Goal: Information Seeking & Learning: Learn about a topic

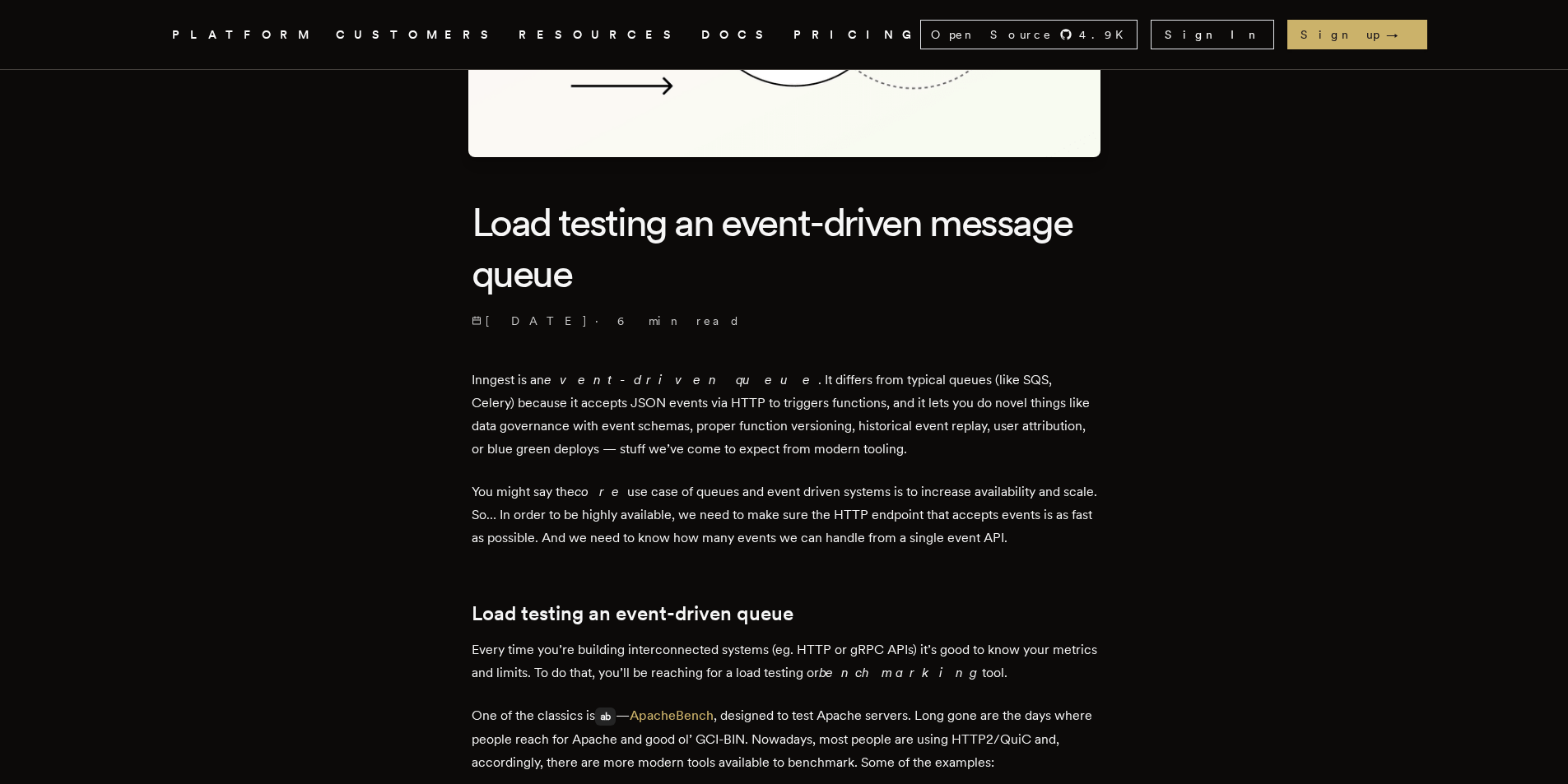
scroll to position [321, 0]
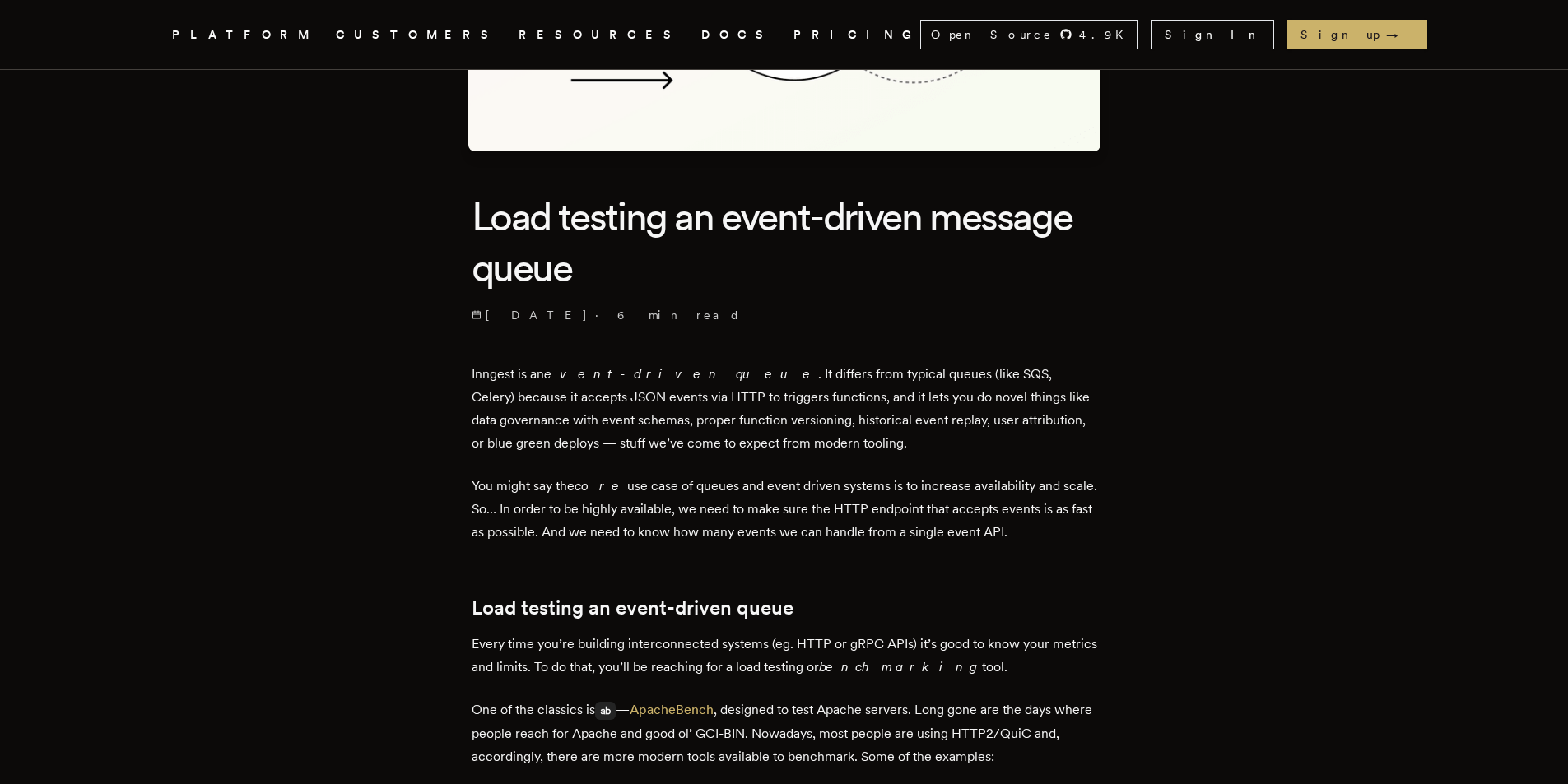
drag, startPoint x: 975, startPoint y: 381, endPoint x: 816, endPoint y: 422, distance: 164.2
click at [978, 395] on p "Inngest is an event-driven queue . It differs from typical queues (like SQS, Ce…" at bounding box center [784, 409] width 626 height 92
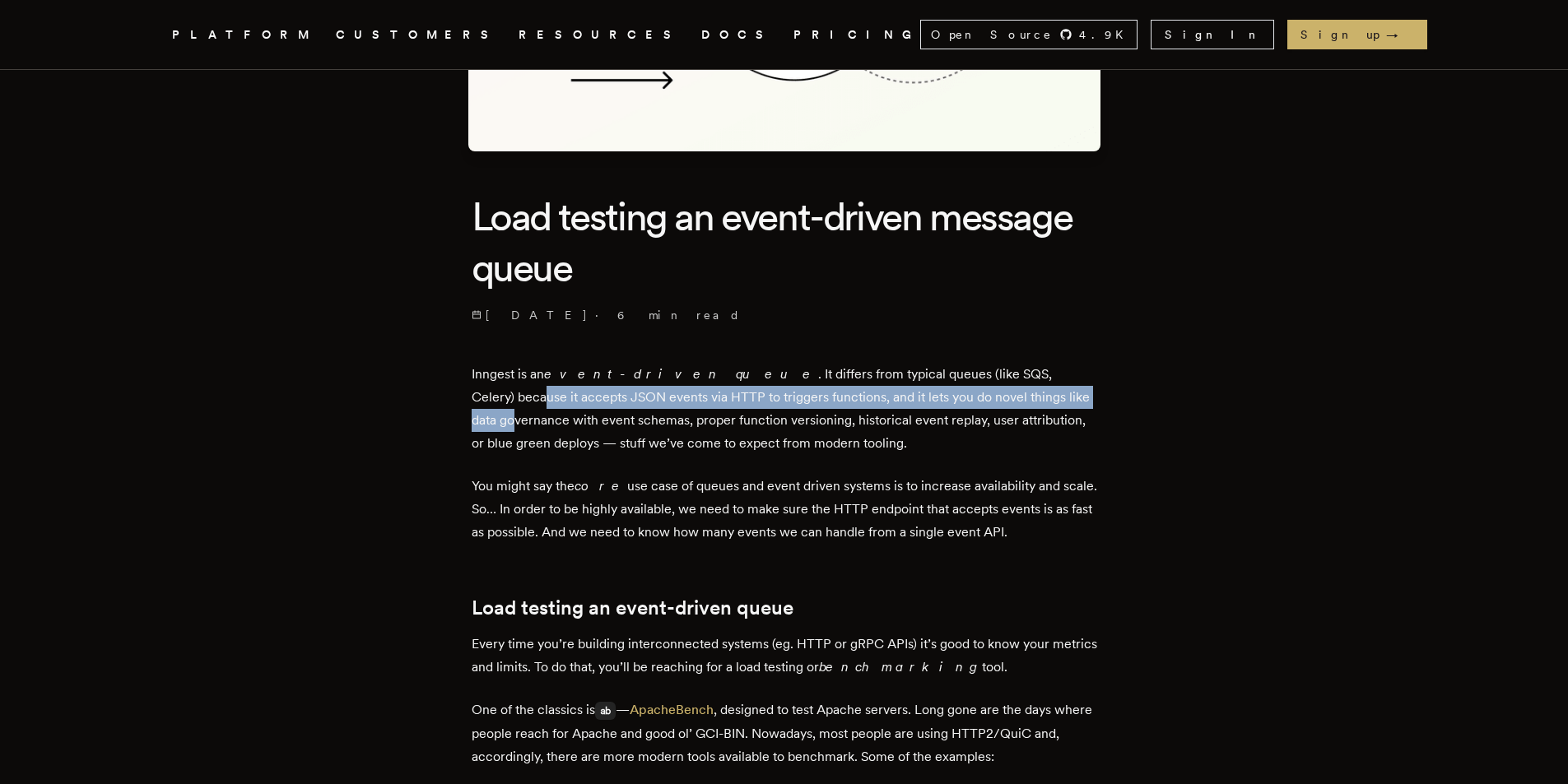
click at [712, 422] on p "Inngest is an event-driven queue . It differs from typical queues (like SQS, Ce…" at bounding box center [784, 409] width 626 height 92
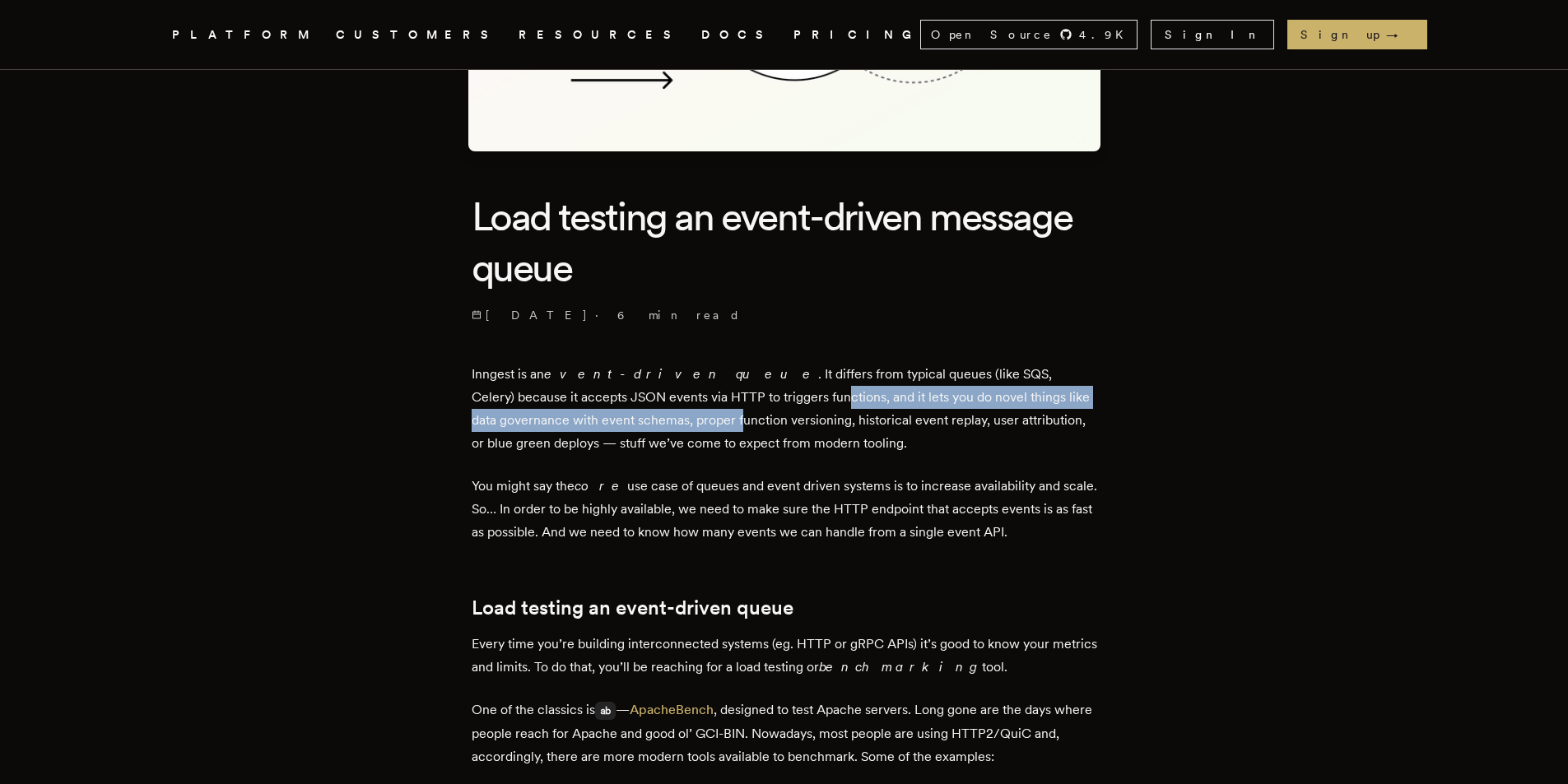
drag, startPoint x: 621, startPoint y: 409, endPoint x: 698, endPoint y: 405, distance: 77.1
click at [698, 405] on p "Inngest is an event-driven queue . It differs from typical queues (like SQS, Ce…" at bounding box center [784, 409] width 626 height 92
click at [772, 393] on p "Inngest is an event-driven queue . It differs from typical queues (like SQS, Ce…" at bounding box center [784, 409] width 626 height 92
click at [617, 422] on p "Inngest is an event-driven queue . It differs from typical queues (like SQS, Ce…" at bounding box center [784, 409] width 626 height 92
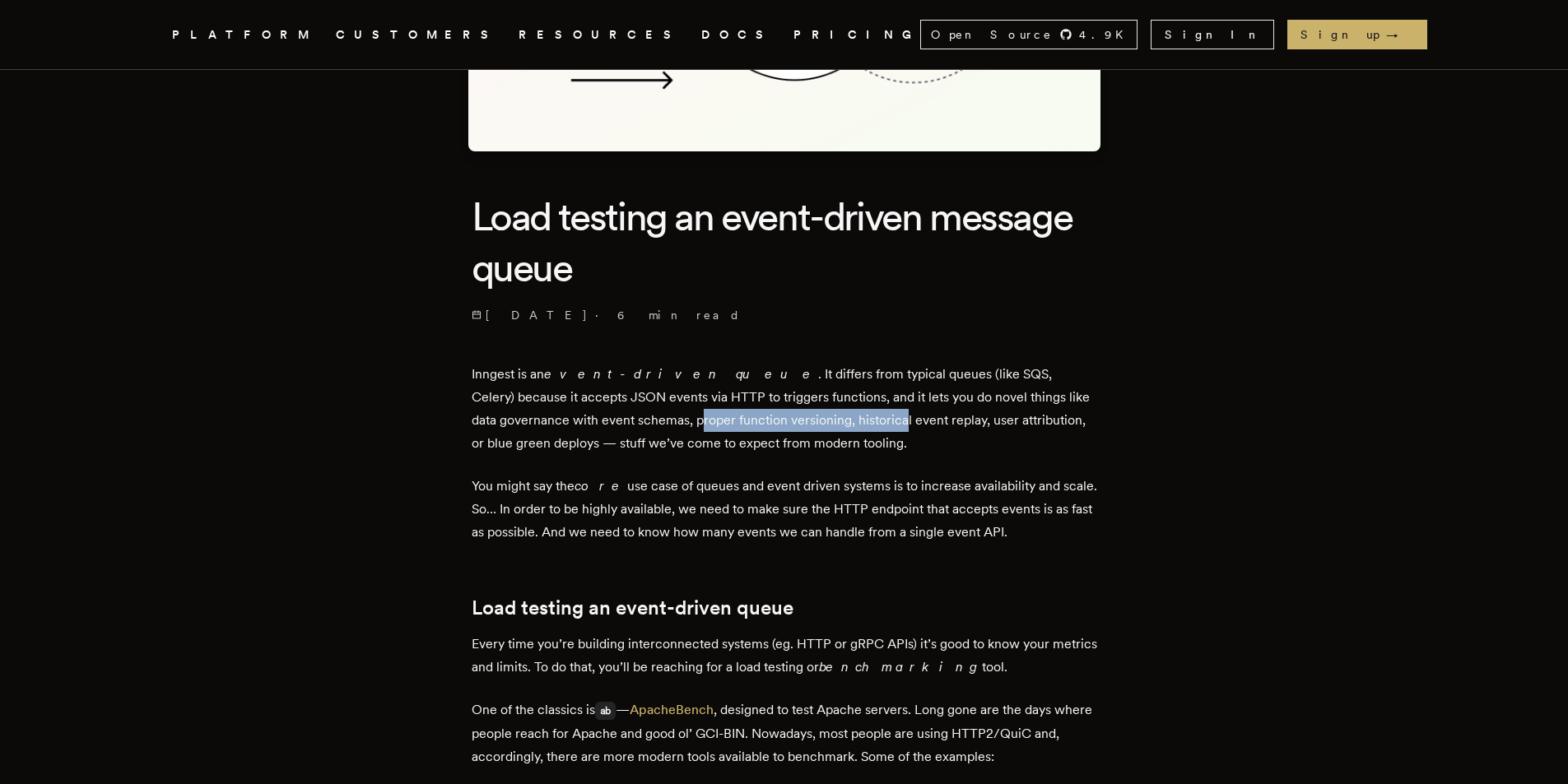
drag, startPoint x: 580, startPoint y: 425, endPoint x: 703, endPoint y: 424, distance: 123.0
click at [877, 424] on p "Inngest is an event-driven queue . It differs from typical queues (like SQS, Ce…" at bounding box center [784, 409] width 626 height 92
click at [687, 426] on p "Inngest is an event-driven queue . It differs from typical queues (like SQS, Ce…" at bounding box center [784, 409] width 626 height 92
drag, startPoint x: 614, startPoint y: 428, endPoint x: 999, endPoint y: 422, distance: 385.0
click at [999, 422] on p "Inngest is an event-driven queue . It differs from typical queues (like SQS, Ce…" at bounding box center [784, 409] width 626 height 92
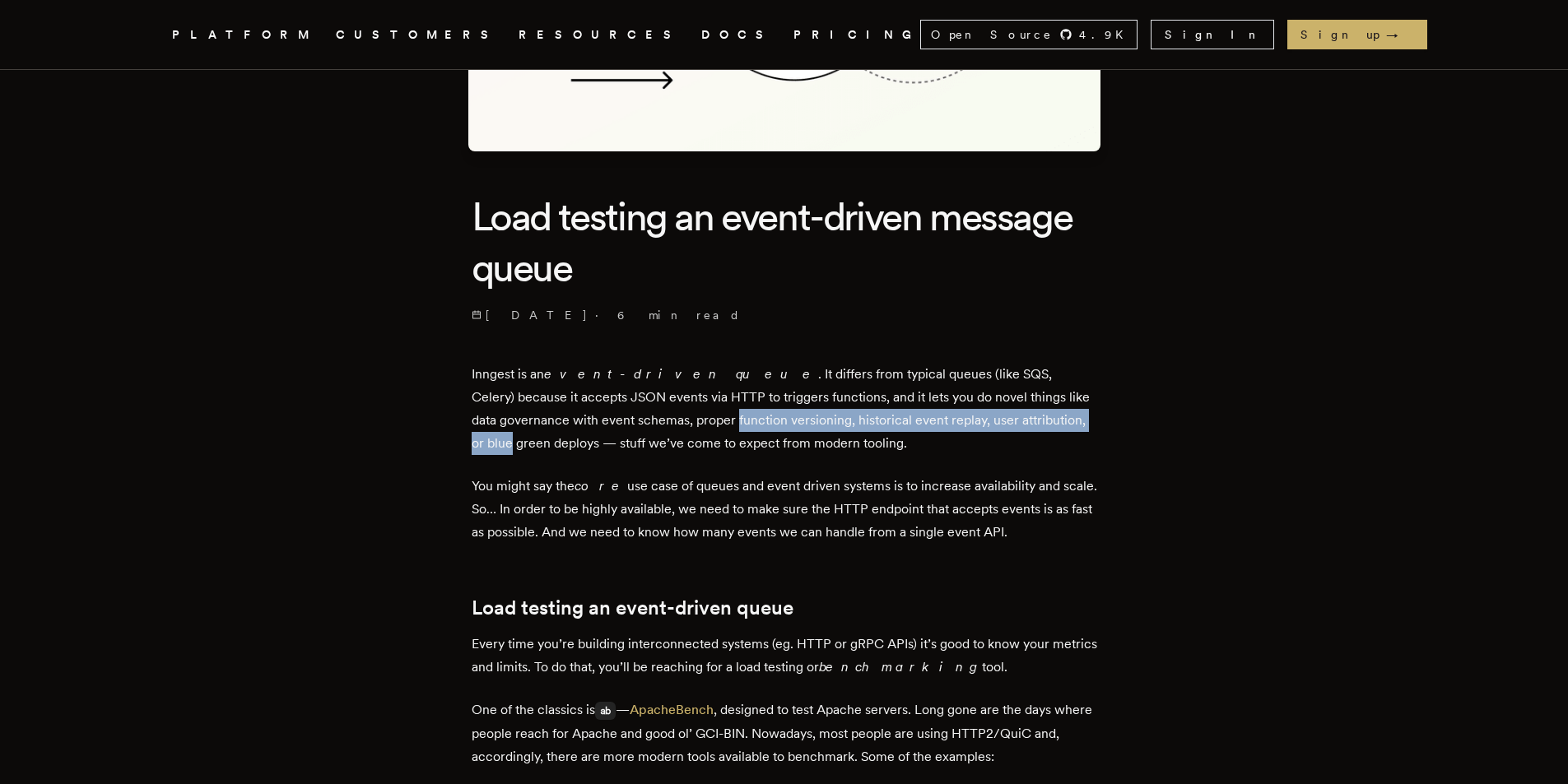
click at [816, 422] on p "Inngest is an event-driven queue . It differs from typical queues (like SQS, Ce…" at bounding box center [784, 409] width 626 height 92
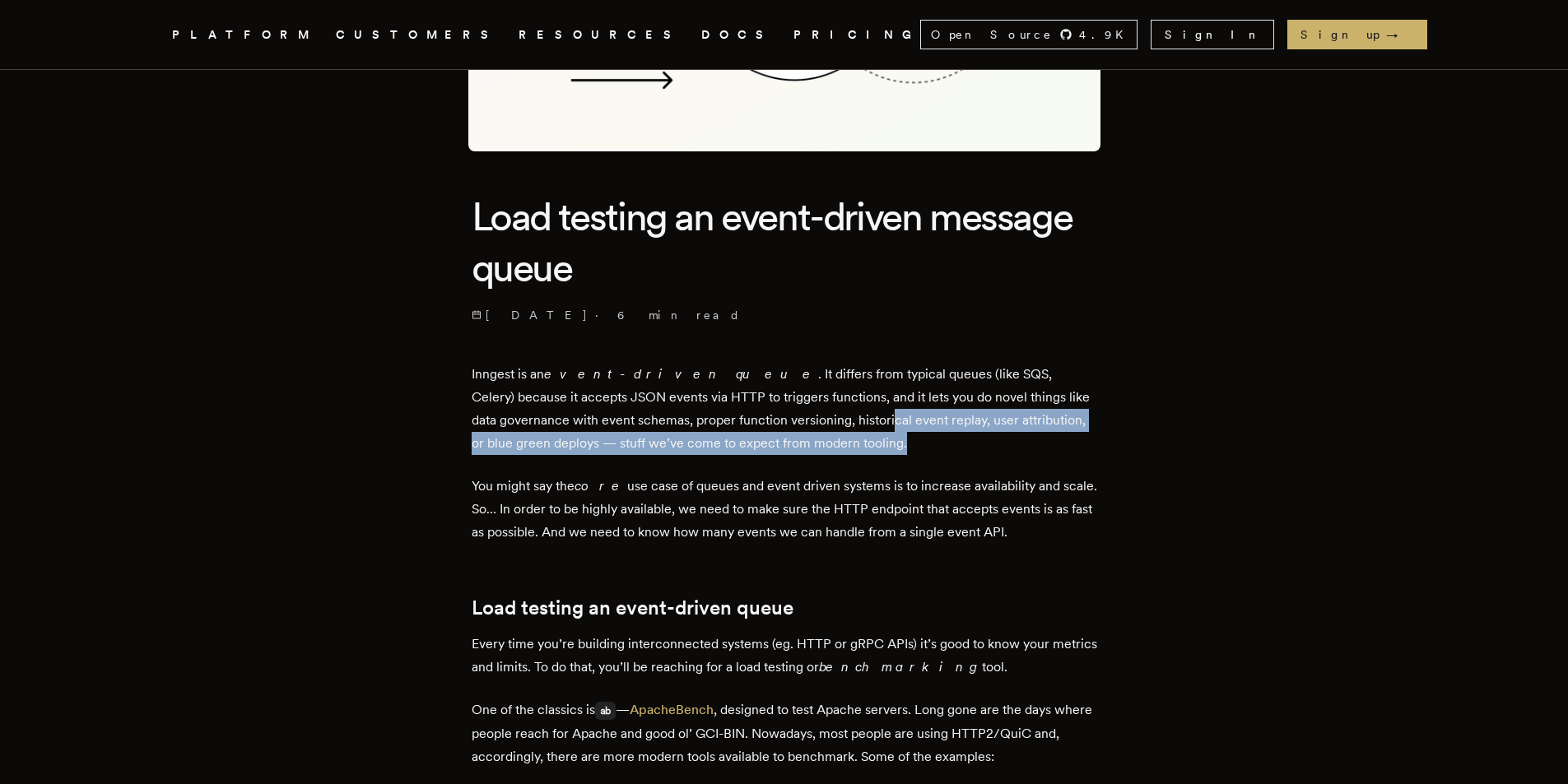
drag, startPoint x: 828, startPoint y: 418, endPoint x: 1092, endPoint y: 436, distance: 264.6
click at [995, 438] on p "Inngest is an event-driven queue . It differs from typical queues (like SQS, Ce…" at bounding box center [784, 409] width 626 height 92
drag, startPoint x: 1000, startPoint y: 422, endPoint x: 1006, endPoint y: 442, distance: 20.9
click at [1006, 442] on p "Inngest is an event-driven queue . It differs from typical queues (like SQS, Ce…" at bounding box center [784, 409] width 626 height 92
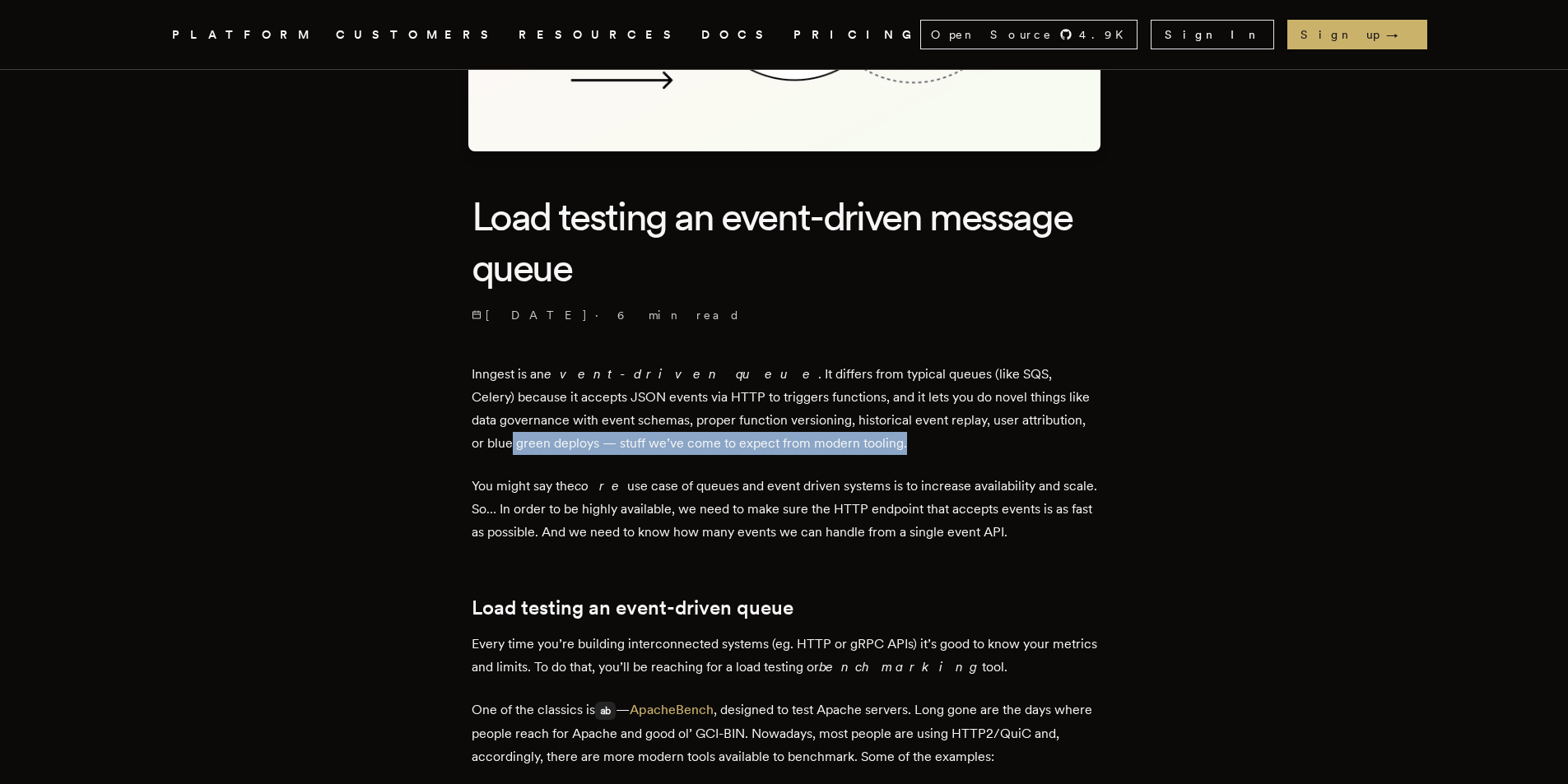
click at [723, 453] on p "Inngest is an event-driven queue . It differs from typical queues (like SQS, Ce…" at bounding box center [784, 409] width 626 height 92
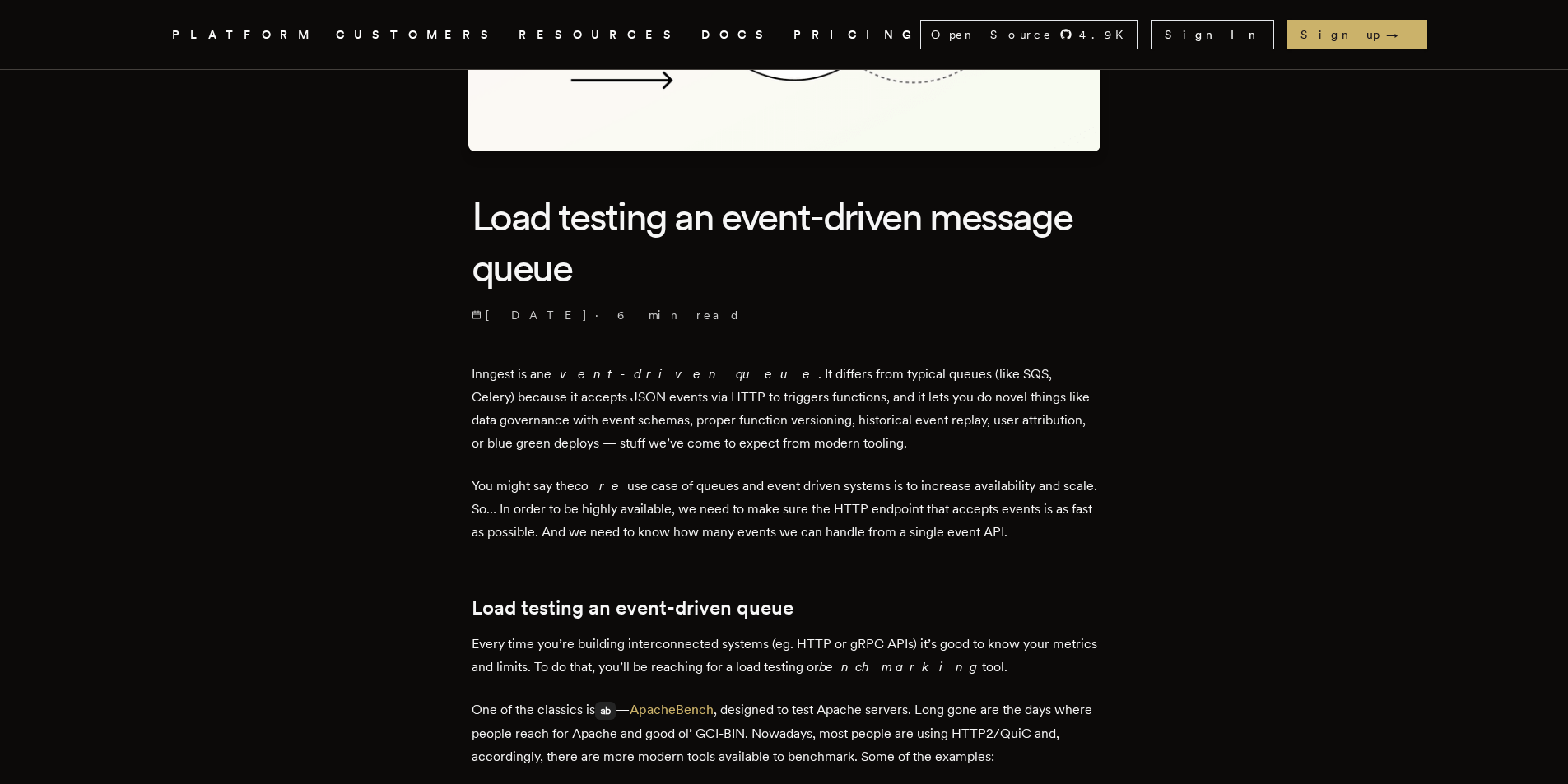
scroll to position [485, 0]
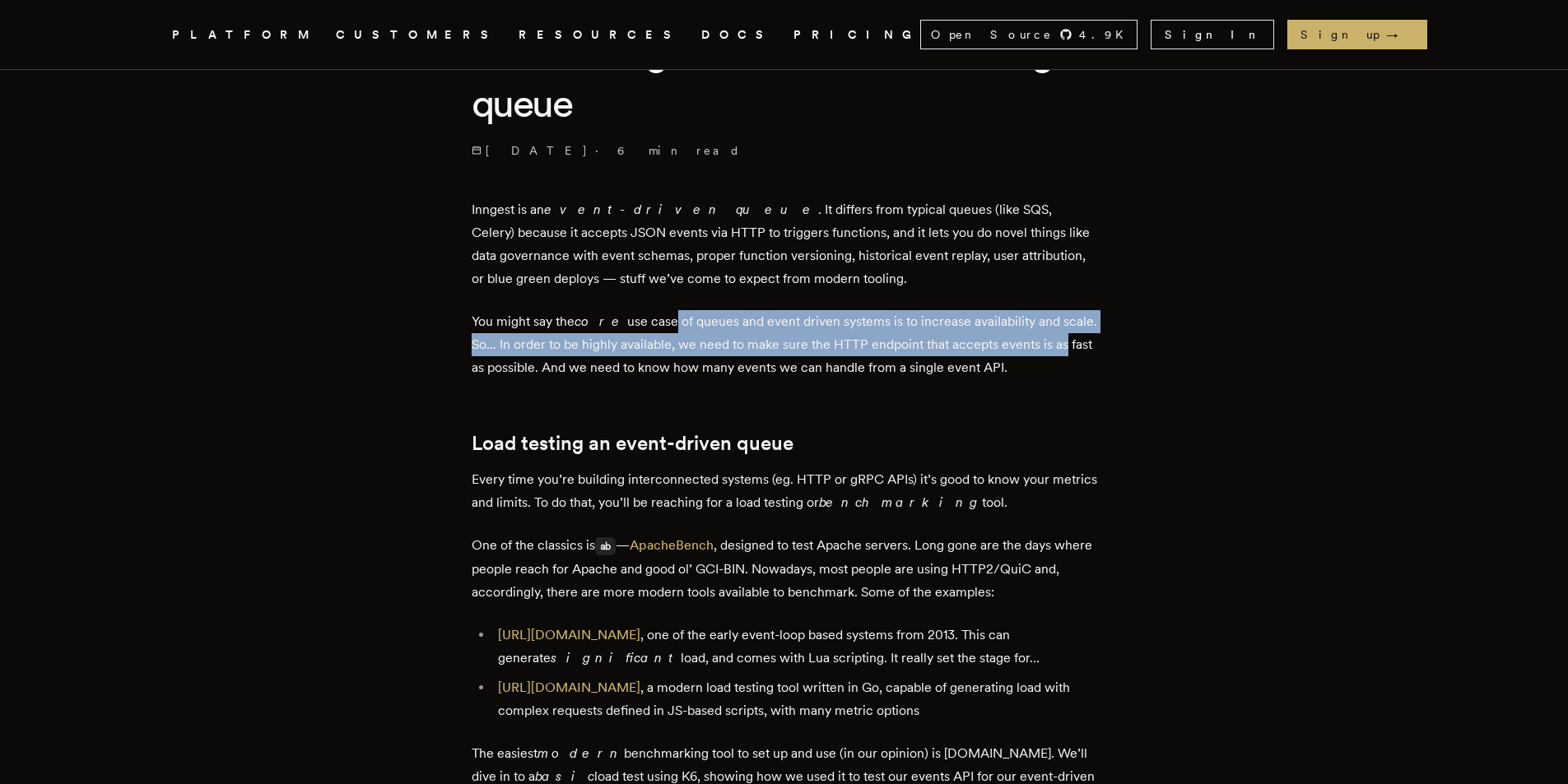
drag, startPoint x: 659, startPoint y: 328, endPoint x: 1067, endPoint y: 339, distance: 408.1
click at [1067, 339] on p "You might say the core use case of queues and event driven systems is to increa…" at bounding box center [784, 344] width 626 height 69
click at [628, 346] on p "You might say the core use case of queues and event driven systems is to increa…" at bounding box center [784, 344] width 626 height 69
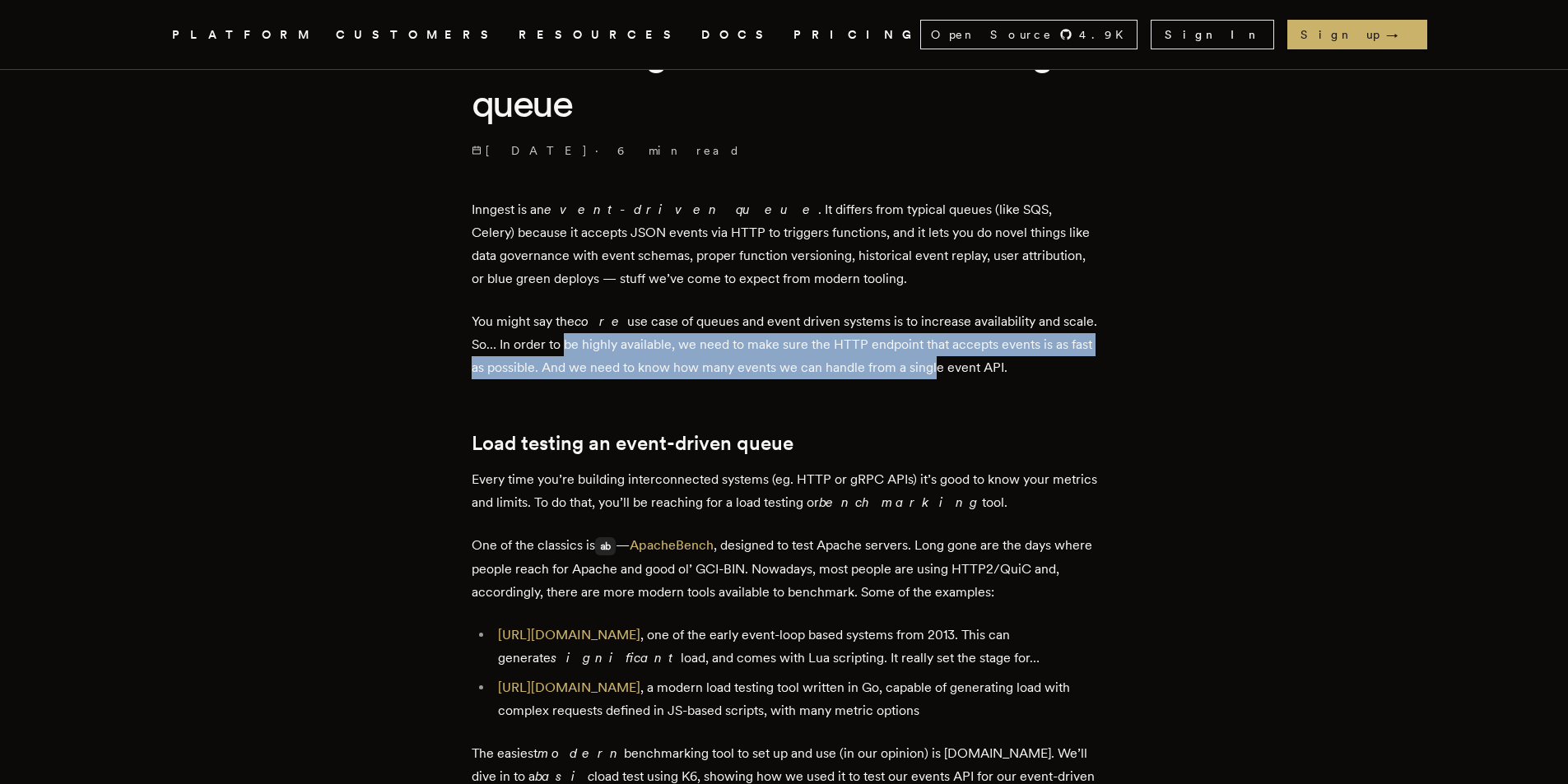
drag, startPoint x: 597, startPoint y: 348, endPoint x: 956, endPoint y: 366, distance: 359.5
click at [956, 366] on p "You might say the core use case of queues and event driven systems is to increa…" at bounding box center [784, 344] width 626 height 69
click at [939, 370] on p "You might say the core use case of queues and event driven systems is to increa…" at bounding box center [784, 344] width 626 height 69
drag, startPoint x: 555, startPoint y: 376, endPoint x: 1109, endPoint y: 372, distance: 554.0
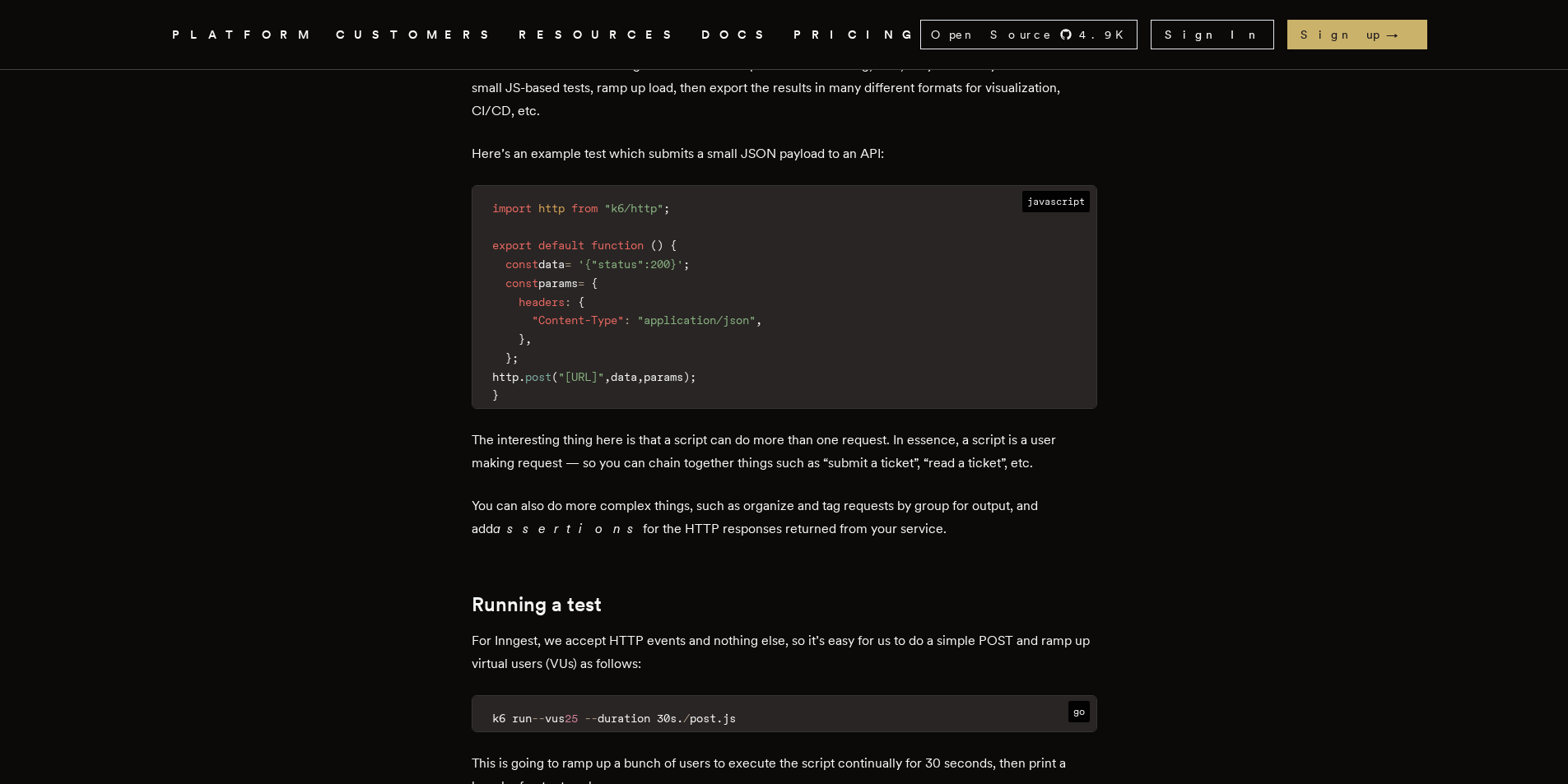
scroll to position [1414, 0]
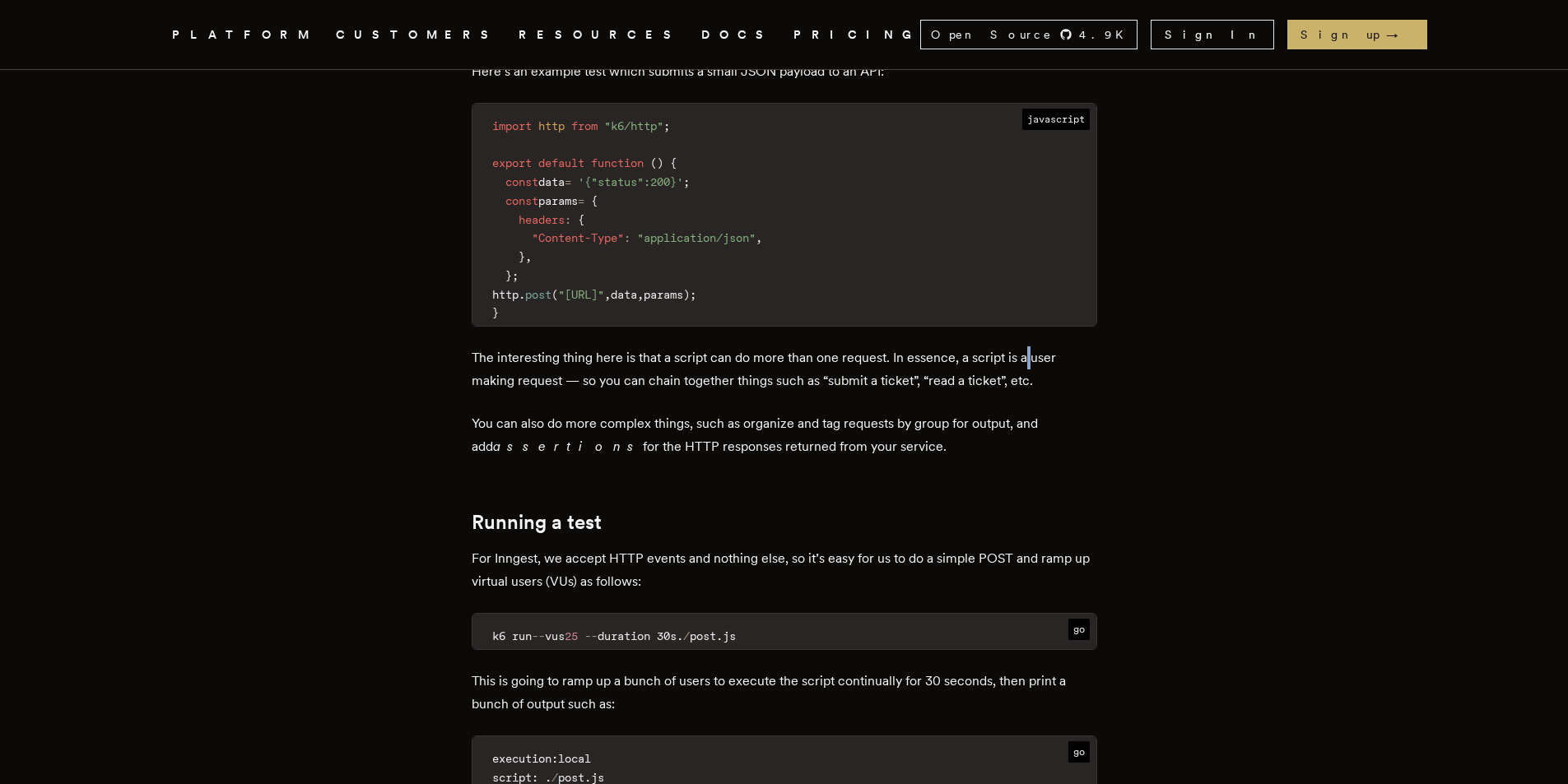
click at [1032, 347] on p "The interesting thing here is that a script can do more than one request. In es…" at bounding box center [784, 369] width 626 height 46
drag, startPoint x: 519, startPoint y: 360, endPoint x: 785, endPoint y: 359, distance: 266.0
click at [785, 359] on p "The interesting thing here is that a script can do more than one request. In es…" at bounding box center [784, 369] width 626 height 46
drag, startPoint x: 567, startPoint y: 390, endPoint x: 906, endPoint y: 400, distance: 339.1
click at [587, 412] on p "You can also do more complex things, such as organize and tag requests by group…" at bounding box center [784, 435] width 626 height 46
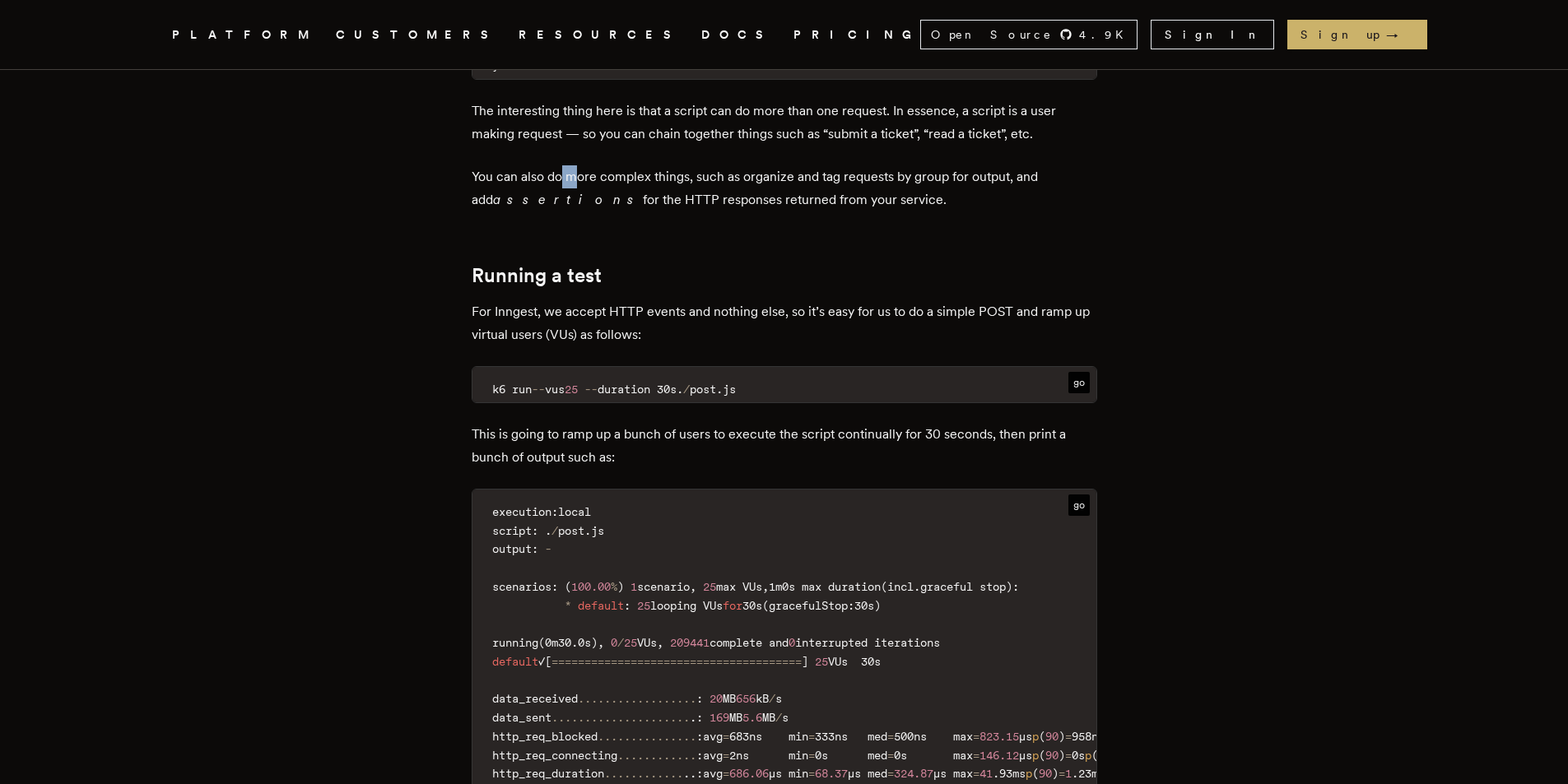
scroll to position [1743, 0]
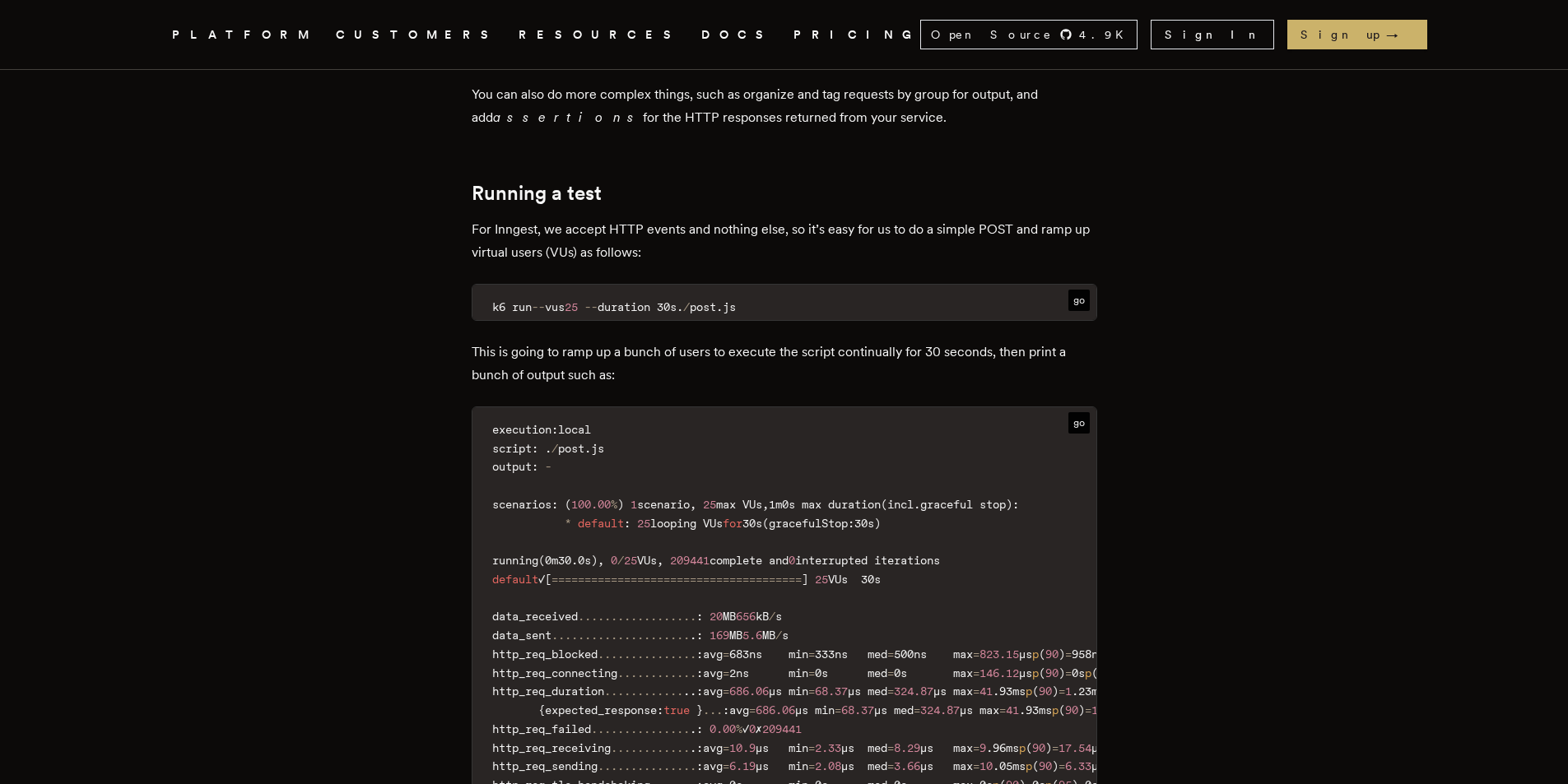
drag, startPoint x: 1274, startPoint y: 376, endPoint x: 1338, endPoint y: 369, distance: 64.4
click at [1338, 369] on article "Load testing an event-driven message queue [DATE] · 6 min read Inngest is an ev…" at bounding box center [784, 441] width 1185 height 4161
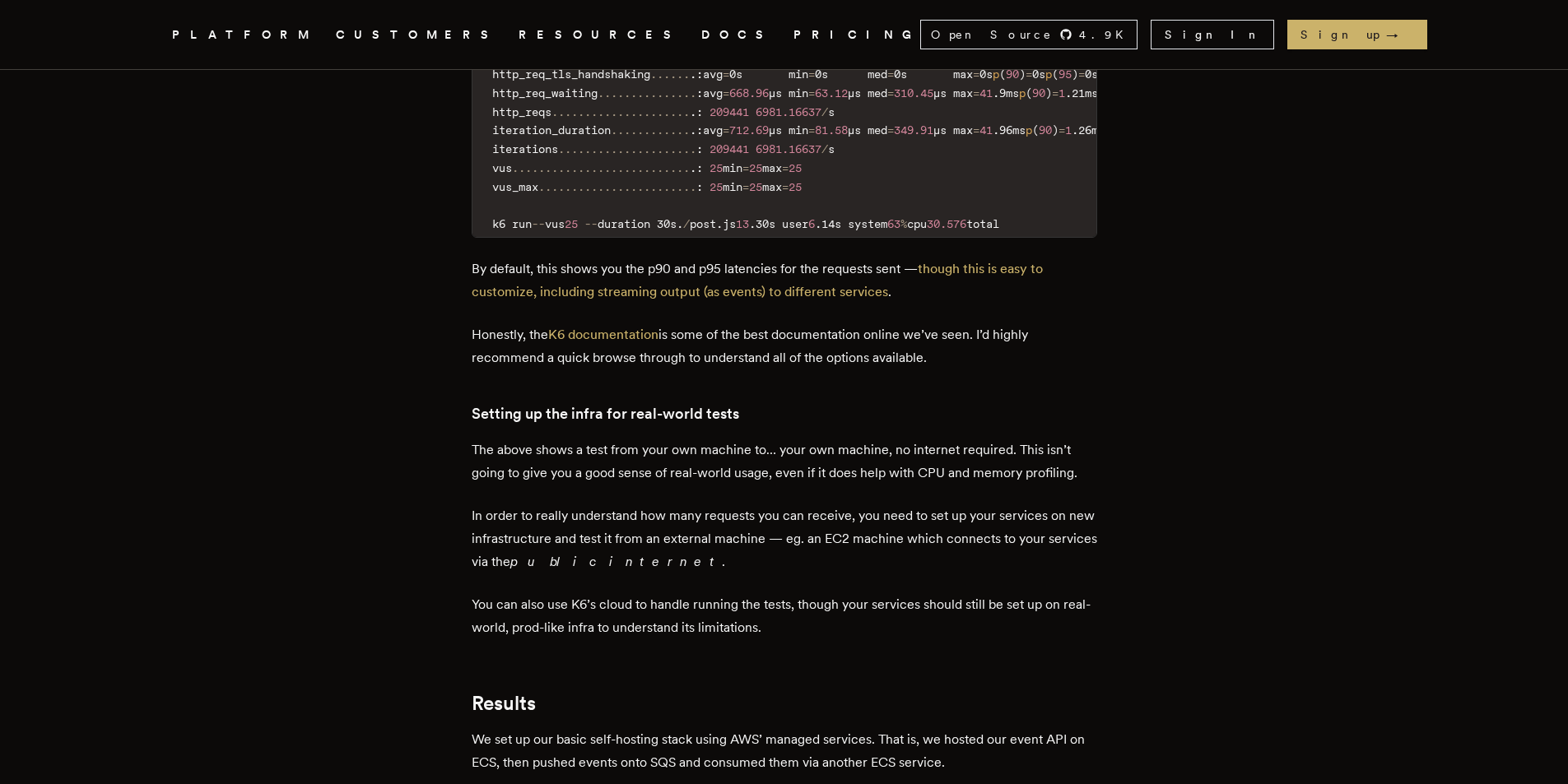
scroll to position [2483, 0]
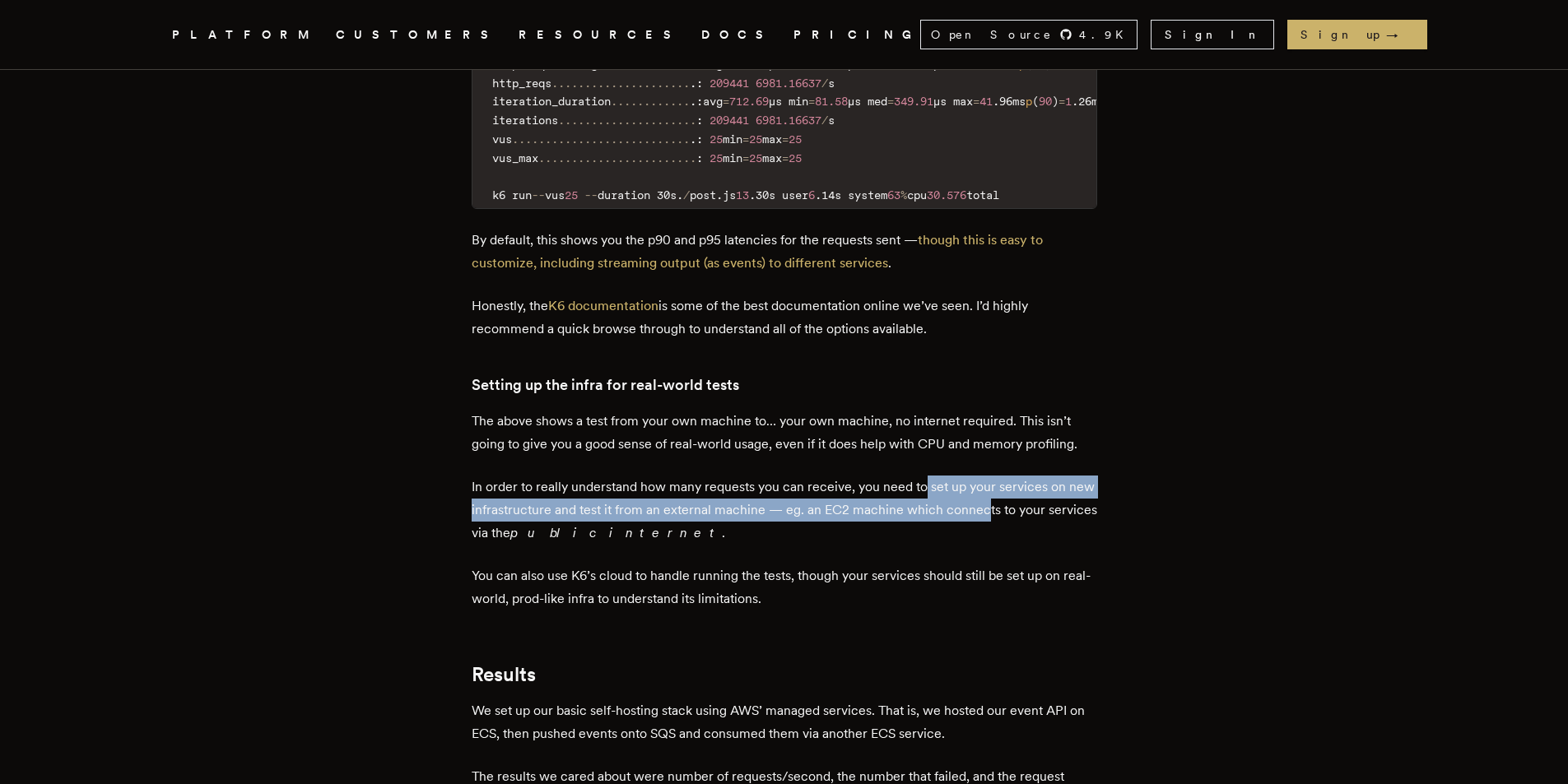
drag, startPoint x: 930, startPoint y: 479, endPoint x: 1019, endPoint y: 504, distance: 92.4
click at [1019, 504] on p "In order to really understand how many requests you can receive, you need to se…" at bounding box center [784, 510] width 626 height 69
click at [853, 509] on p "In order to really understand how many requests you can receive, you need to se…" at bounding box center [784, 510] width 626 height 69
drag, startPoint x: 609, startPoint y: 498, endPoint x: 1008, endPoint y: 495, distance: 399.0
click at [1008, 495] on p "In order to really understand how many requests you can receive, you need to se…" at bounding box center [784, 510] width 626 height 69
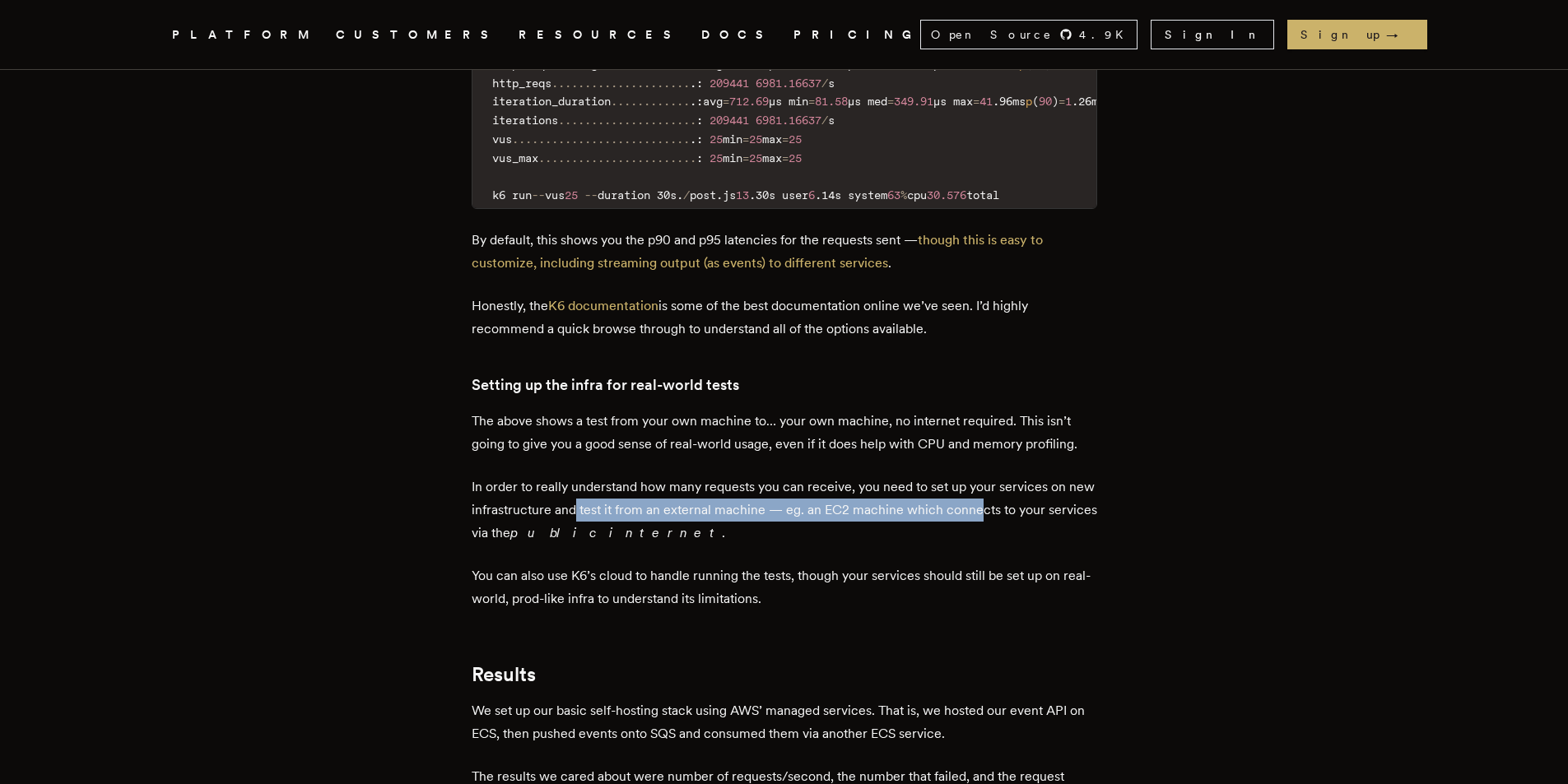
scroll to position [2647, 0]
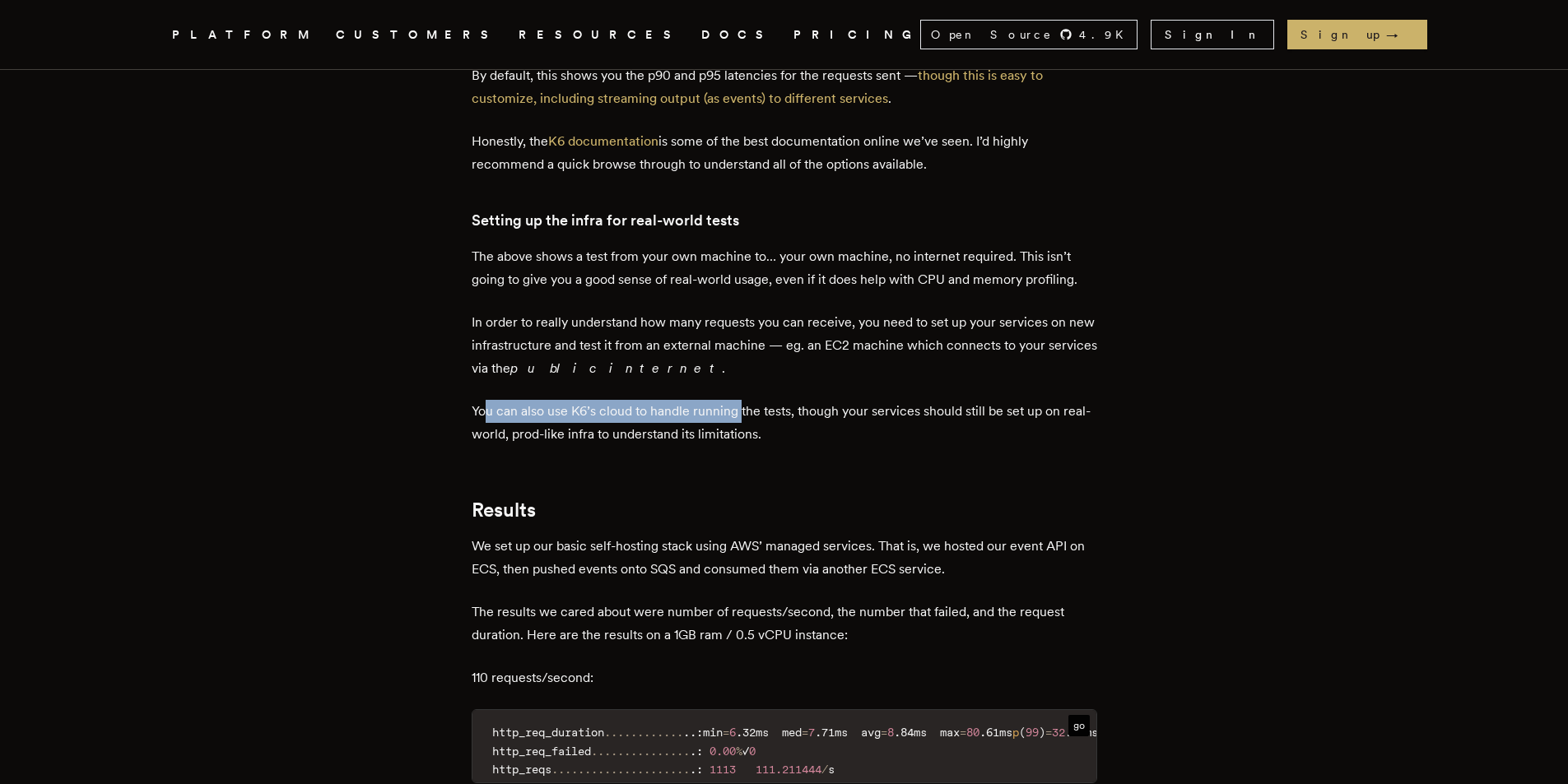
drag, startPoint x: 496, startPoint y: 395, endPoint x: 745, endPoint y: 393, distance: 249.0
click at [745, 400] on p "You can also use K6’s cloud to handle running the tests, though your services s…" at bounding box center [784, 422] width 626 height 46
click at [613, 409] on p "You can also use K6’s cloud to handle running the tests, though your services s…" at bounding box center [784, 422] width 626 height 46
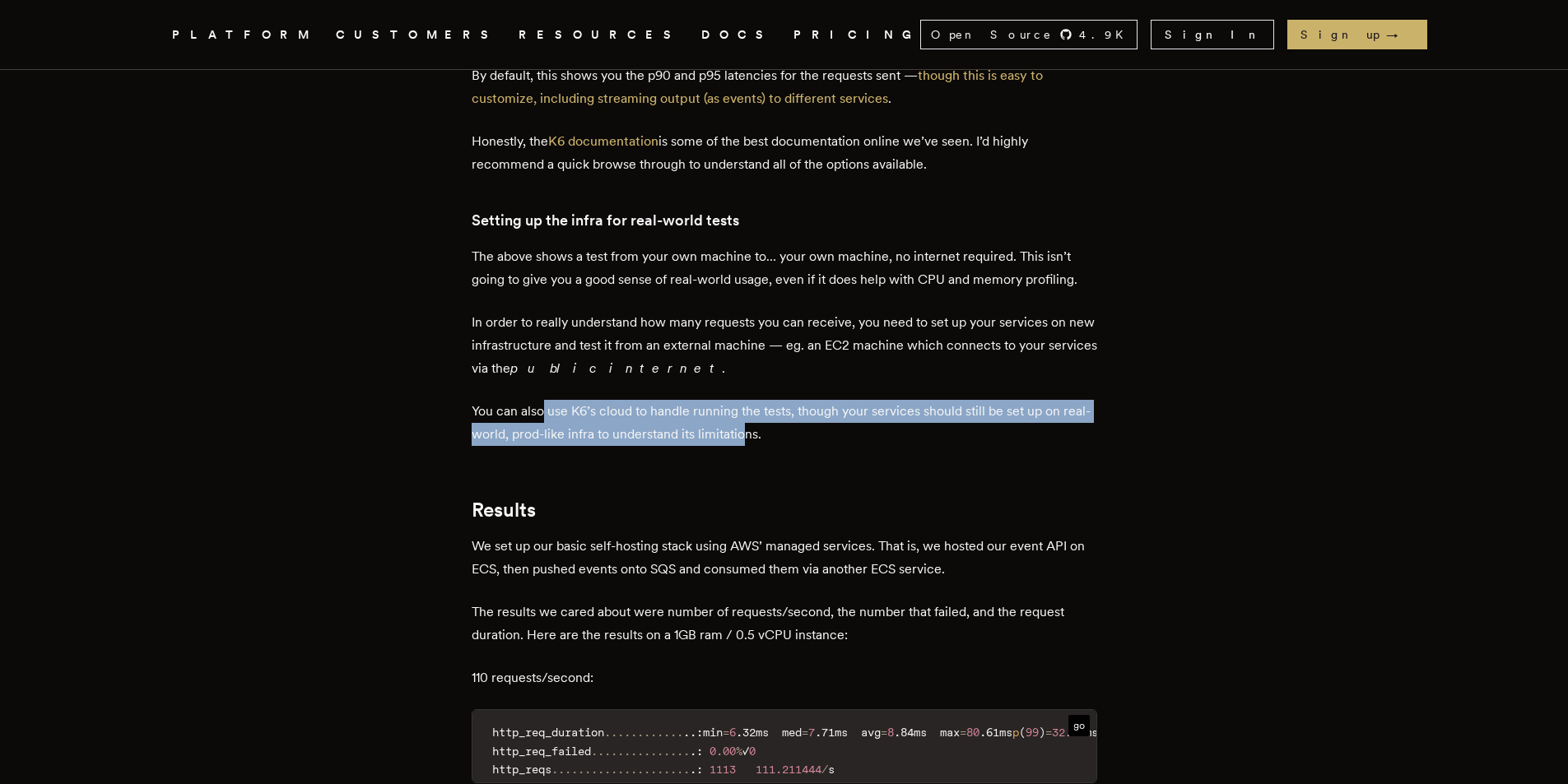
drag, startPoint x: 547, startPoint y: 406, endPoint x: 781, endPoint y: 416, distance: 234.2
click at [781, 416] on p "You can also use K6’s cloud to handle running the tests, though your services s…" at bounding box center [784, 422] width 626 height 46
click at [591, 421] on p "You can also use K6’s cloud to handle running the tests, though your services s…" at bounding box center [784, 422] width 626 height 46
drag, startPoint x: 518, startPoint y: 406, endPoint x: 642, endPoint y: 413, distance: 124.2
click at [642, 413] on p "You can also use K6’s cloud to handle running the tests, though your services s…" at bounding box center [784, 422] width 626 height 46
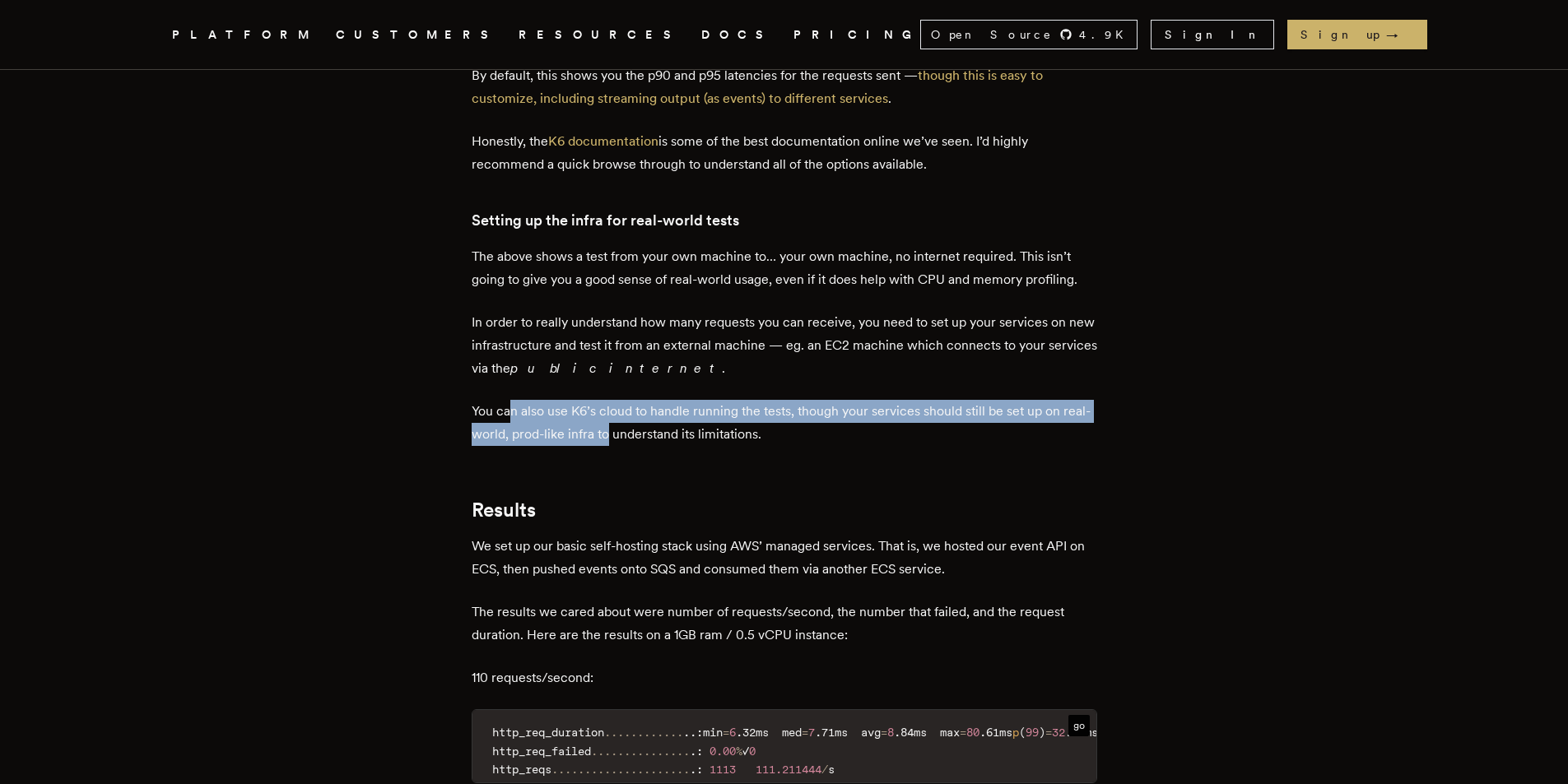
click at [590, 414] on p "You can also use K6’s cloud to handle running the tests, though your services s…" at bounding box center [784, 422] width 626 height 46
drag, startPoint x: 586, startPoint y: 395, endPoint x: 734, endPoint y: 429, distance: 151.9
click at [728, 428] on p "You can also use K6’s cloud to handle running the tests, though your services s…" at bounding box center [784, 422] width 626 height 46
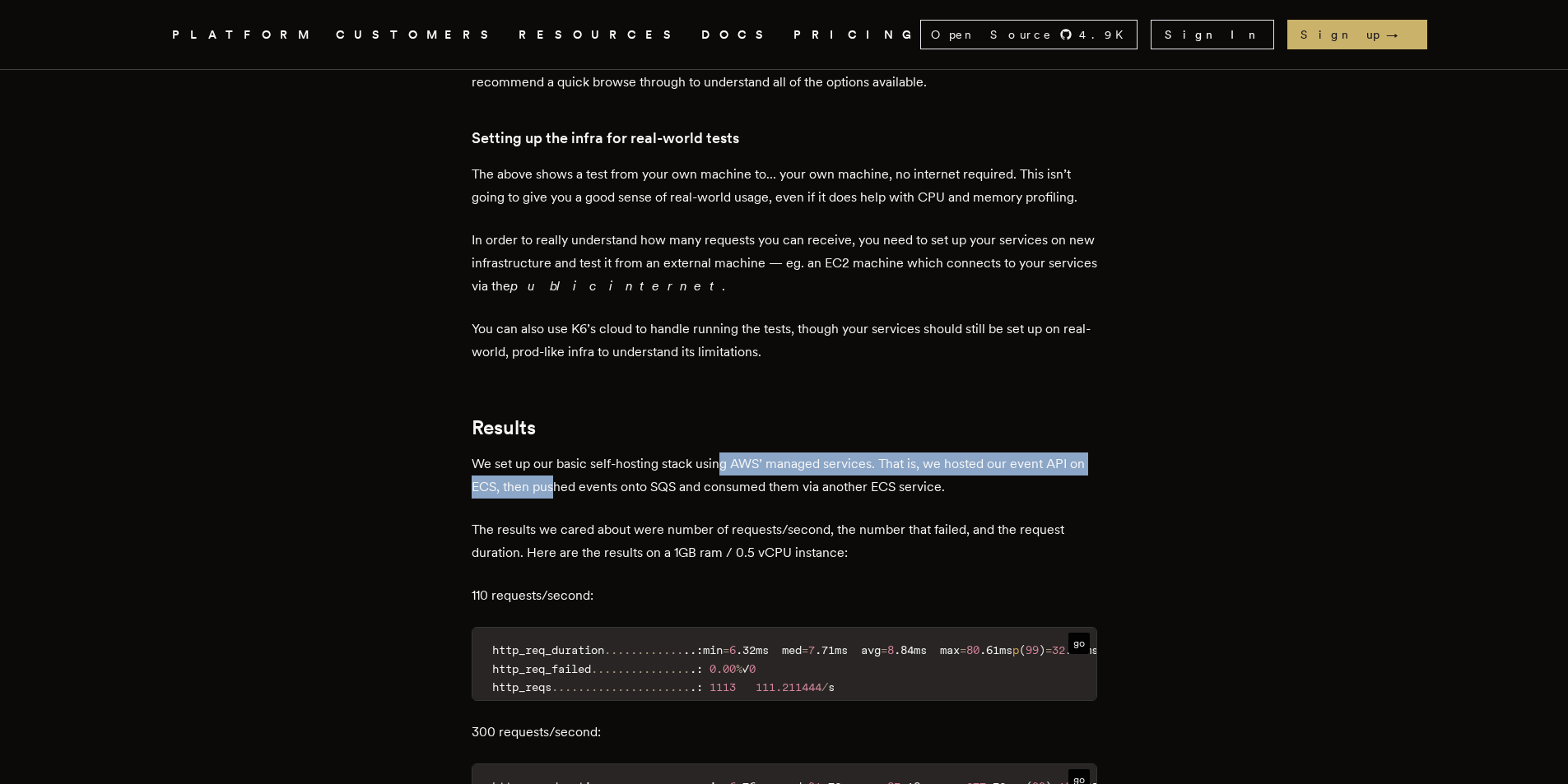
drag, startPoint x: 560, startPoint y: 469, endPoint x: 734, endPoint y: 463, distance: 174.1
click at [734, 463] on p "We set up our basic self-hosting stack using AWS’ managed services. That is, we…" at bounding box center [784, 475] width 626 height 46
click at [658, 463] on p "We set up our basic self-hosting stack using AWS’ managed services. That is, we…" at bounding box center [784, 475] width 626 height 46
drag, startPoint x: 615, startPoint y: 457, endPoint x: 1028, endPoint y: 456, distance: 413.0
click at [1028, 456] on p "We set up our basic self-hosting stack using AWS’ managed services. That is, we…" at bounding box center [784, 475] width 626 height 46
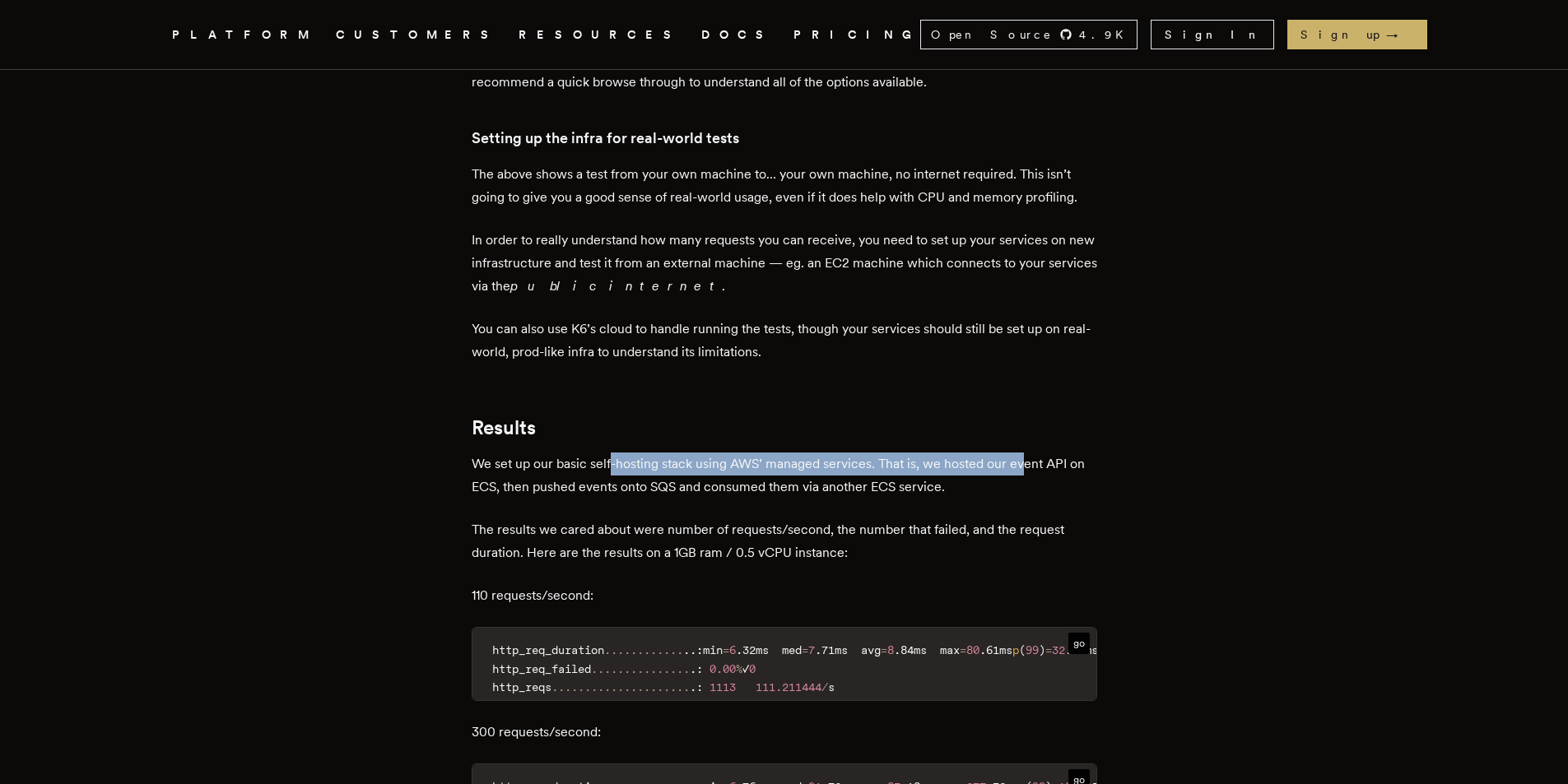
click at [935, 456] on p "We set up our basic self-hosting stack using AWS’ managed services. That is, we…" at bounding box center [784, 475] width 626 height 46
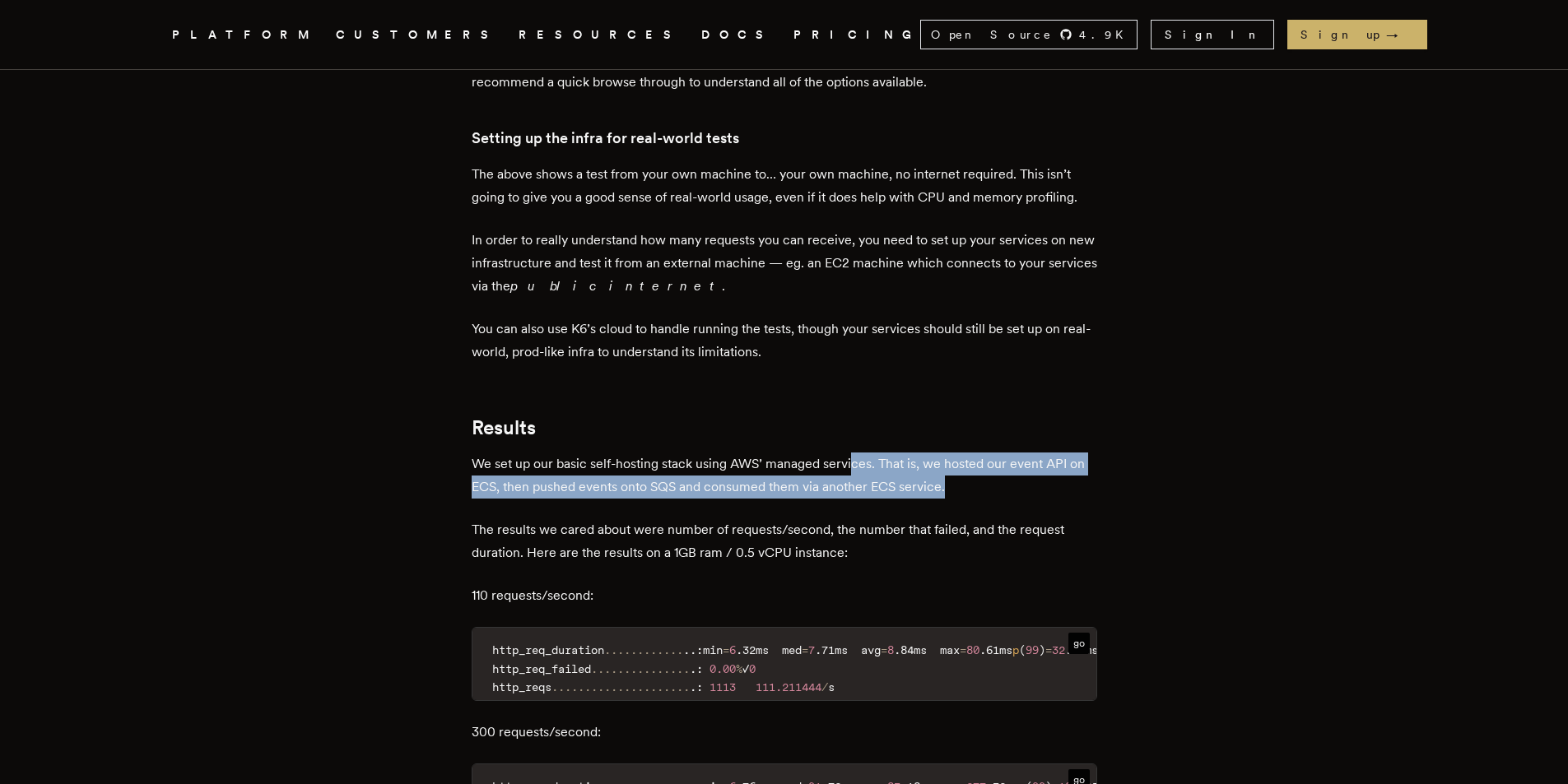
drag, startPoint x: 857, startPoint y: 447, endPoint x: 1017, endPoint y: 471, distance: 161.8
click at [1017, 471] on p "We set up our basic self-hosting stack using AWS’ managed services. That is, we…" at bounding box center [784, 475] width 626 height 46
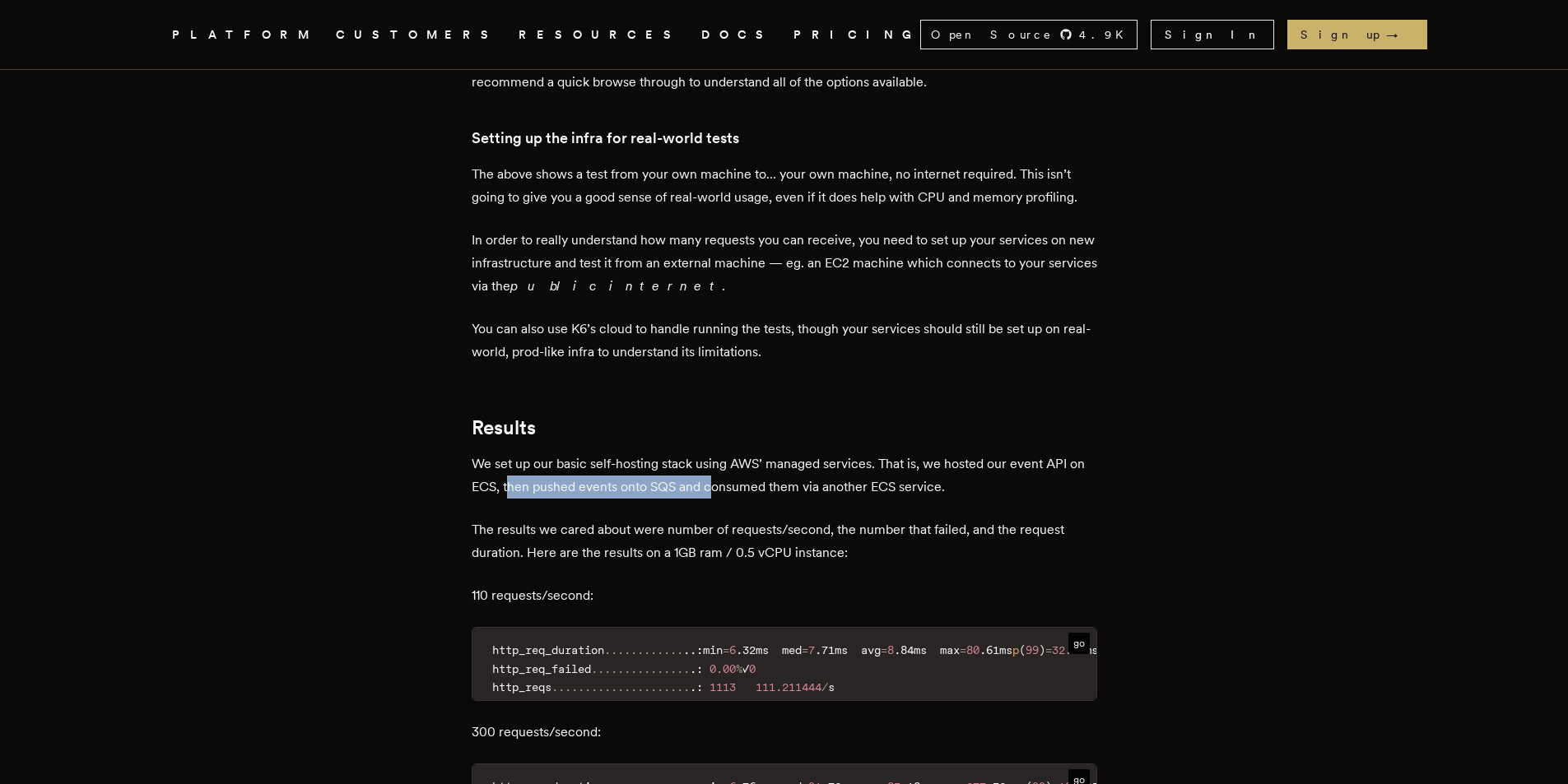
drag, startPoint x: 513, startPoint y: 483, endPoint x: 721, endPoint y: 476, distance: 208.1
click at [721, 476] on p "We set up our basic self-hosting stack using AWS’ managed services. That is, we…" at bounding box center [784, 475] width 626 height 46
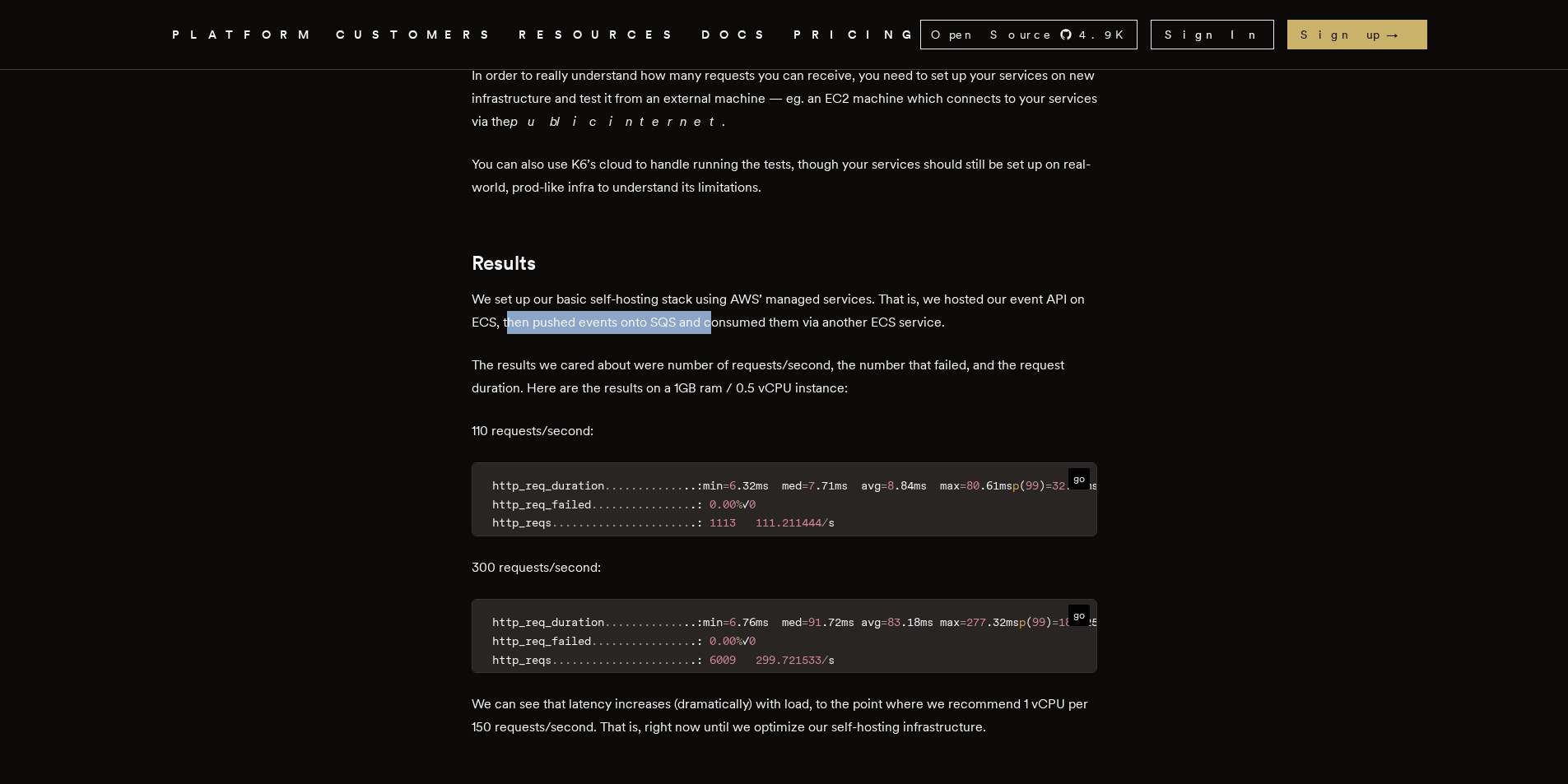
scroll to position [2977, 0]
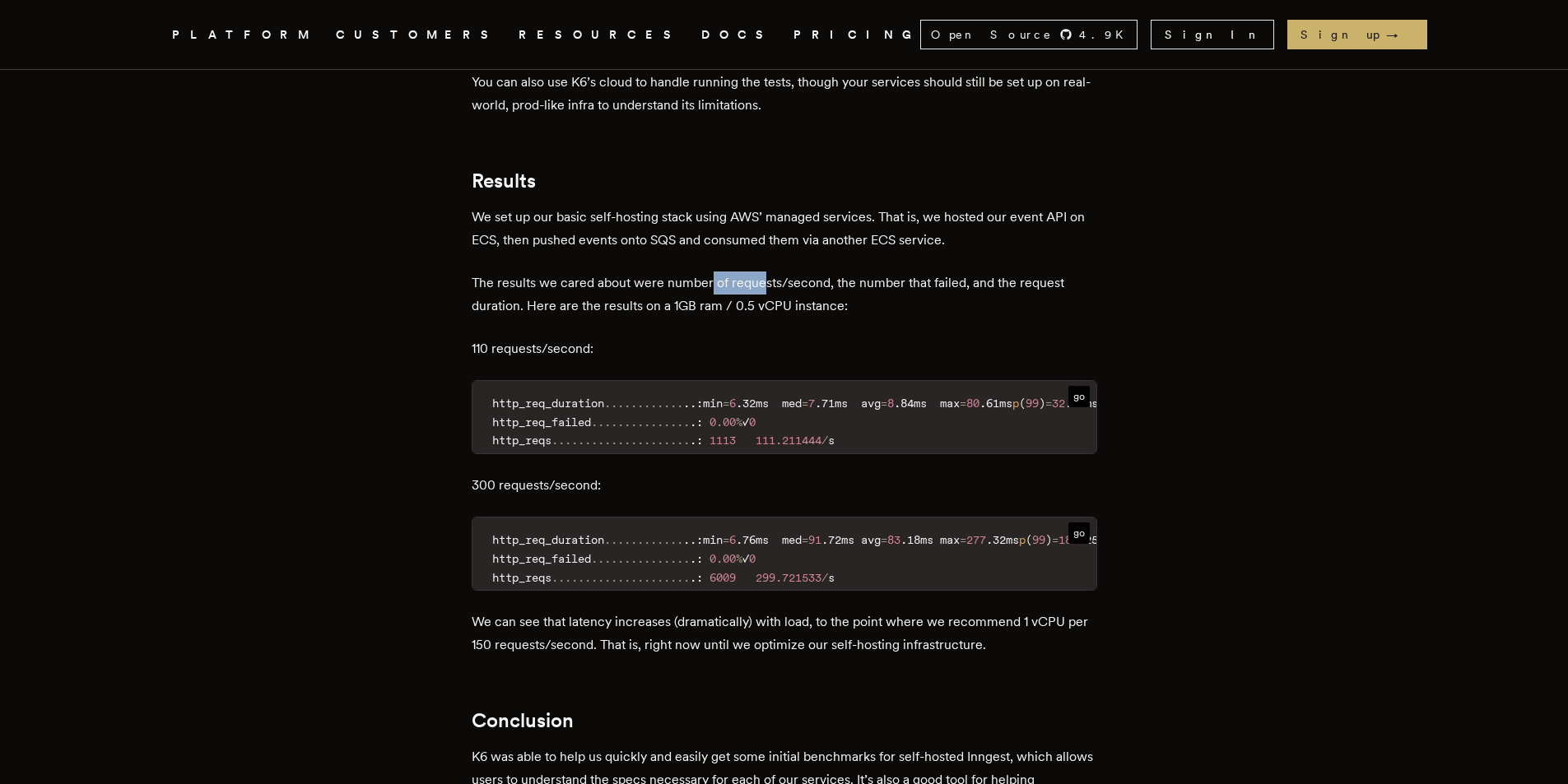
drag, startPoint x: 717, startPoint y: 279, endPoint x: 764, endPoint y: 273, distance: 47.4
click at [764, 273] on p "The results we cared about were number of requests/second, the number that fail…" at bounding box center [784, 294] width 626 height 46
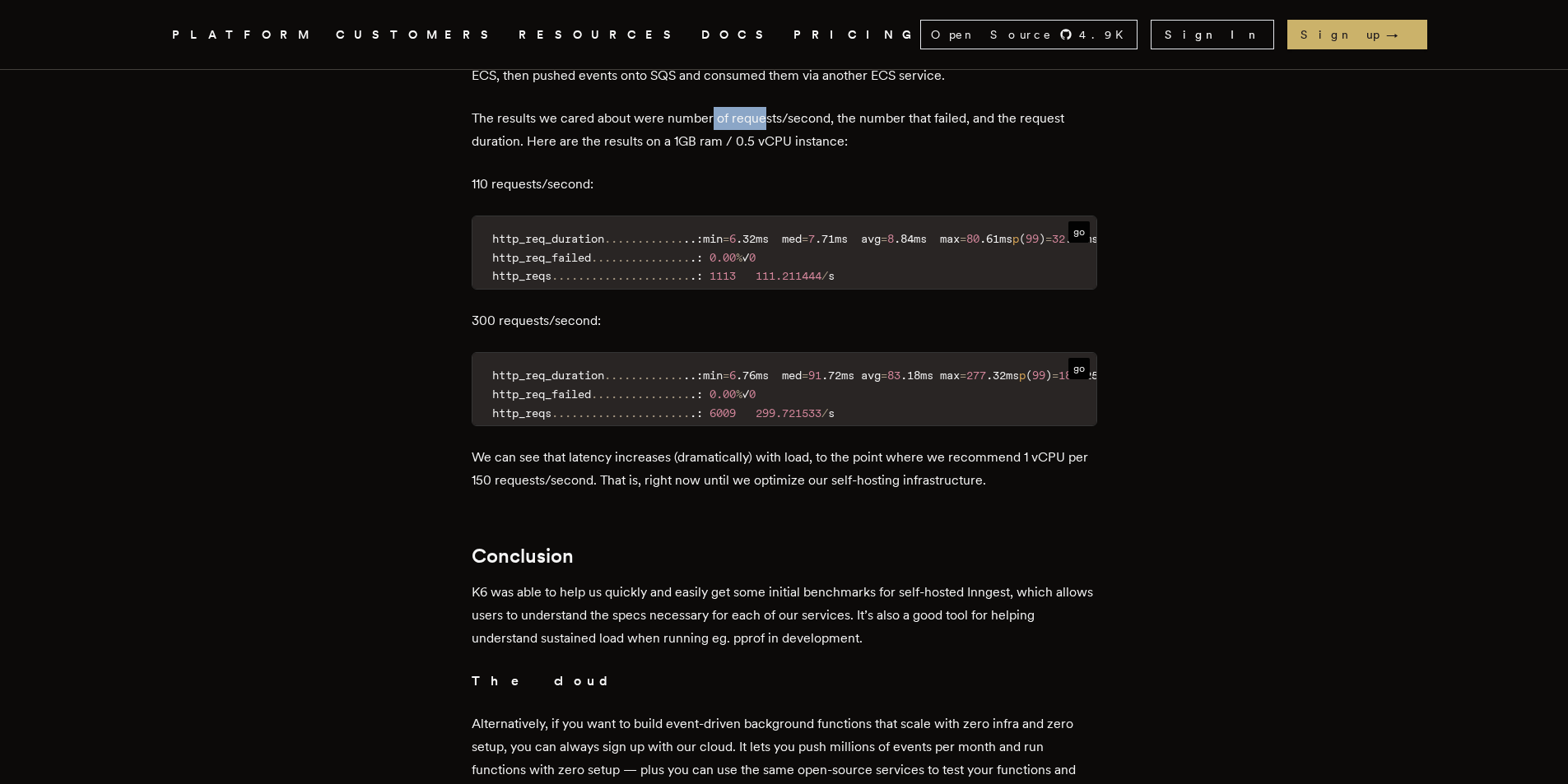
scroll to position [3223, 0]
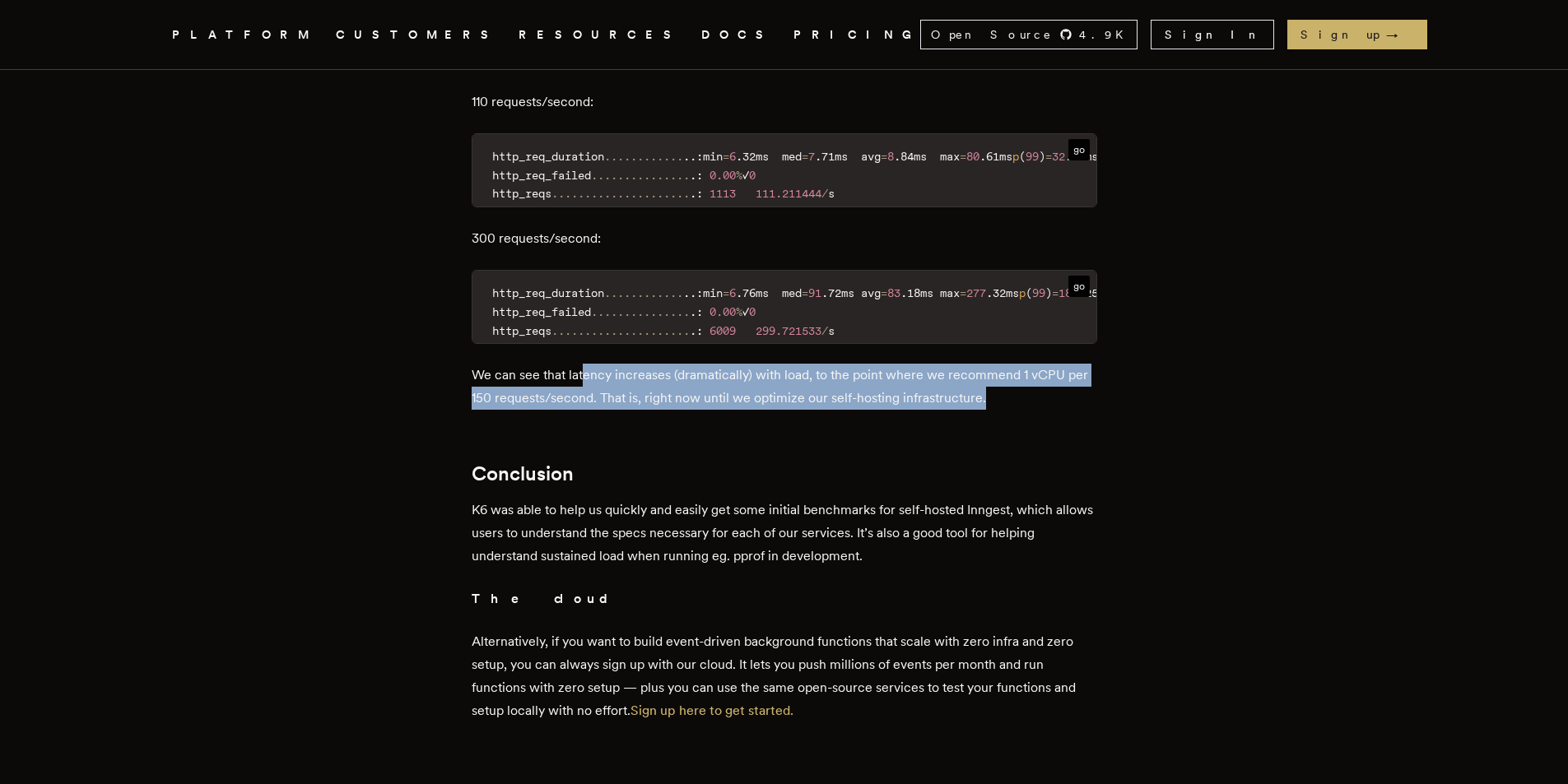
drag, startPoint x: 587, startPoint y: 393, endPoint x: 1058, endPoint y: 407, distance: 471.2
click at [1058, 407] on p "We can see that latency increases (dramatically) with load, to the point where …" at bounding box center [784, 386] width 626 height 46
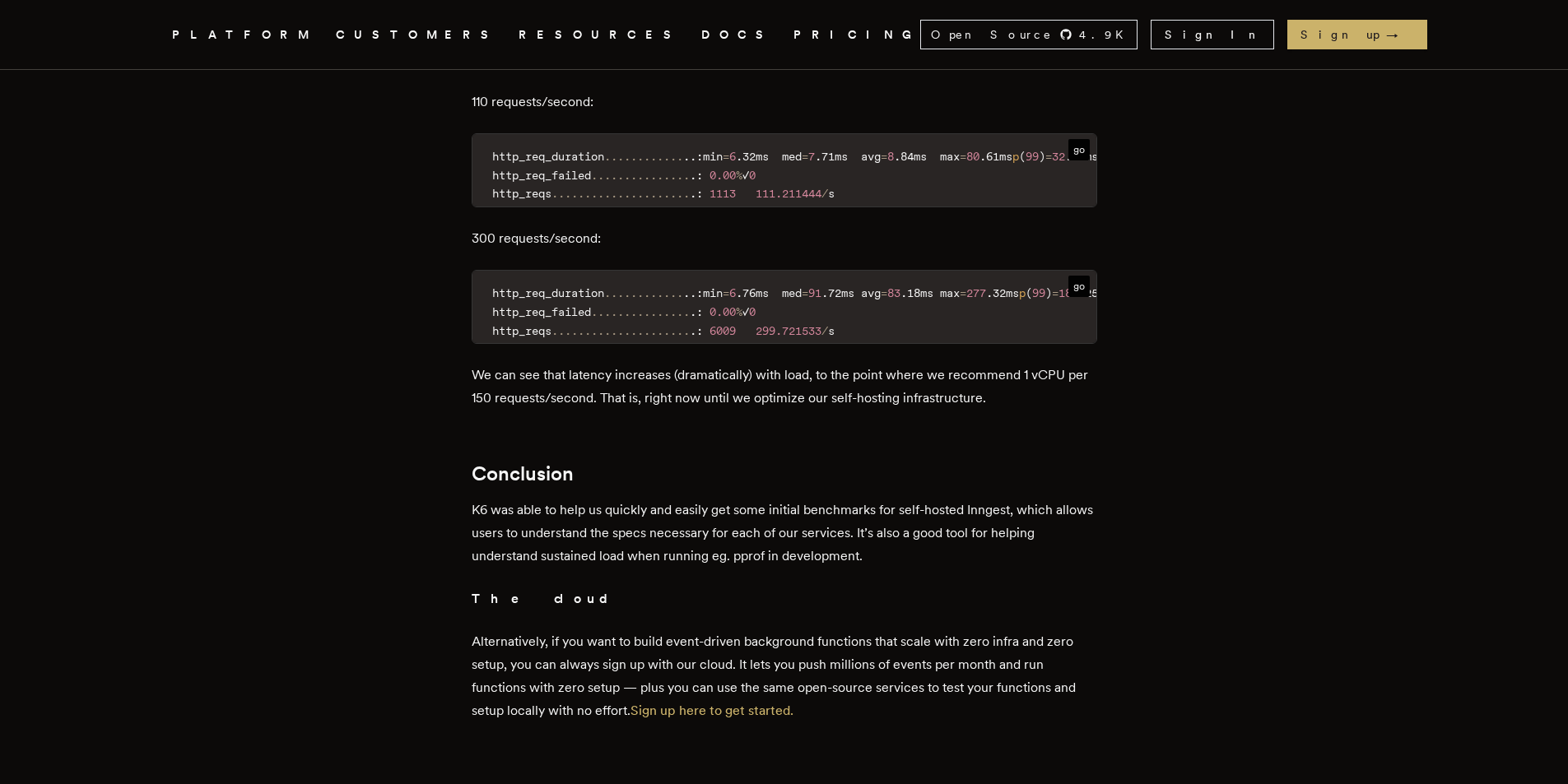
click at [1058, 407] on p "We can see that latency increases (dramatically) with load, to the point where …" at bounding box center [784, 386] width 626 height 46
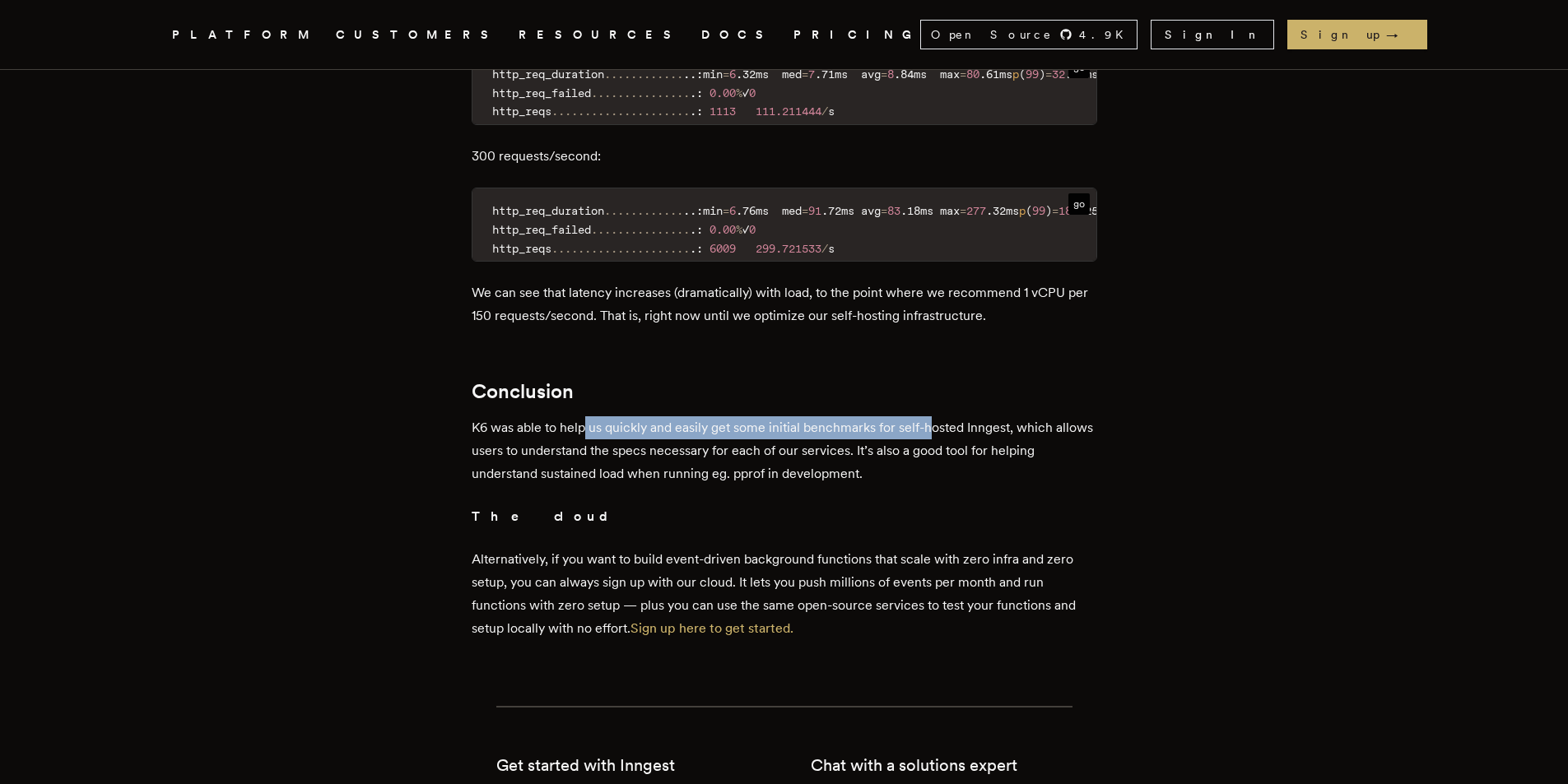
drag, startPoint x: 592, startPoint y: 439, endPoint x: 940, endPoint y: 430, distance: 348.1
click at [938, 430] on p "K6 was able to help us quickly and easily get some initial benchmarks for self-…" at bounding box center [784, 450] width 626 height 69
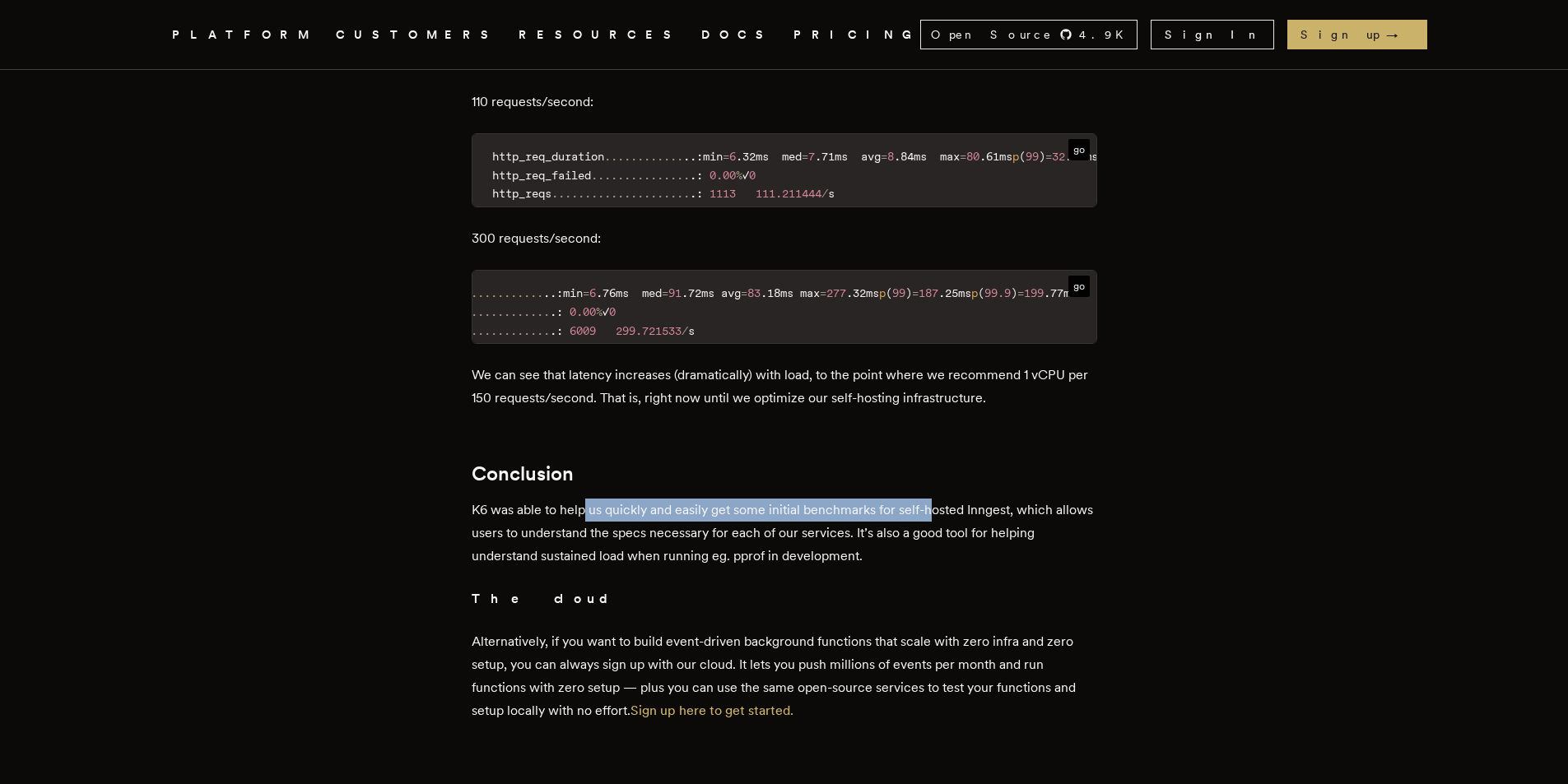
scroll to position [3141, 0]
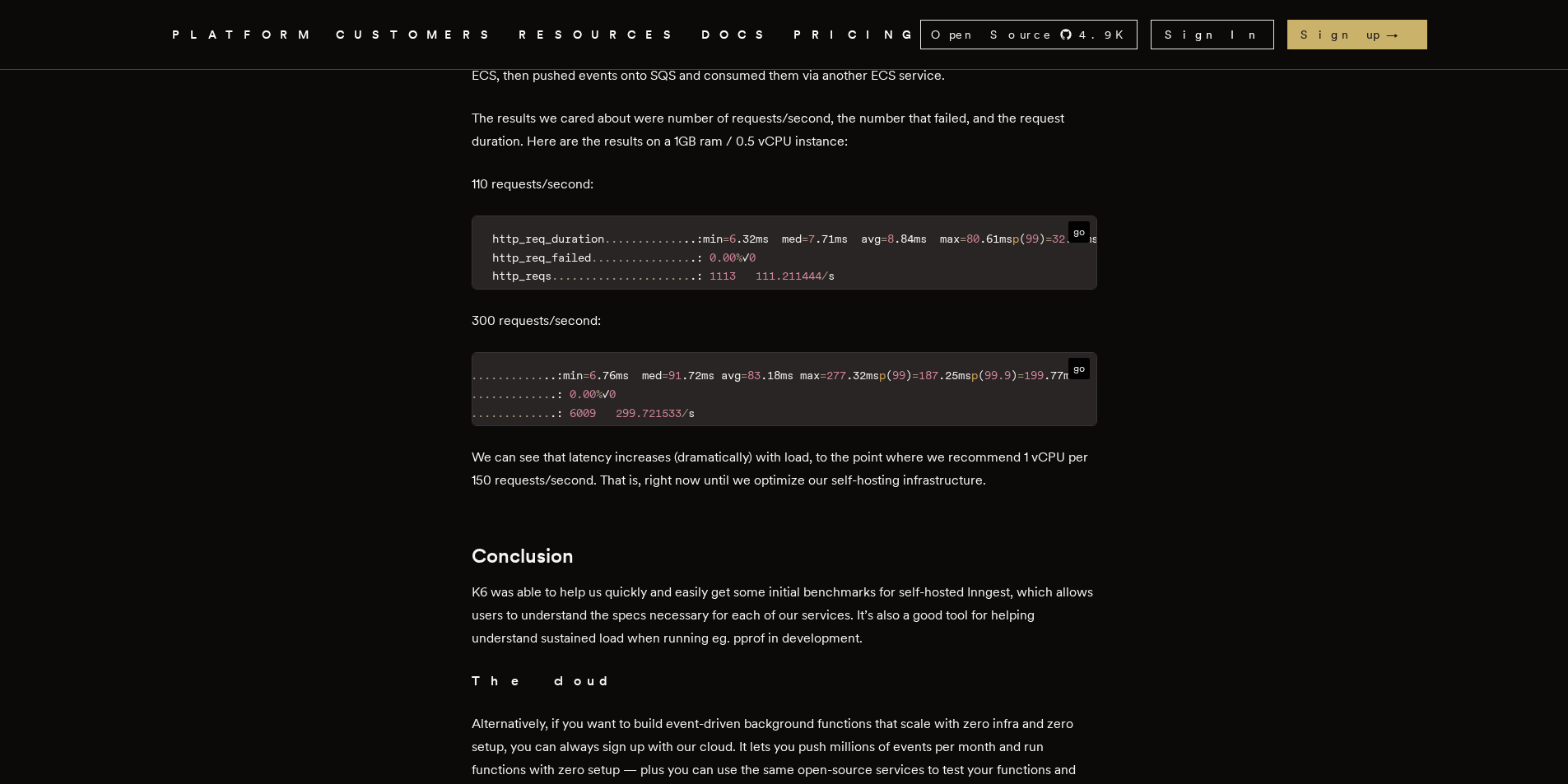
click at [641, 289] on div "go http_req_duration ... ... ... ... . . : min = 6 . 32ms med = 7 . 71ms avg = …" at bounding box center [784, 252] width 626 height 74
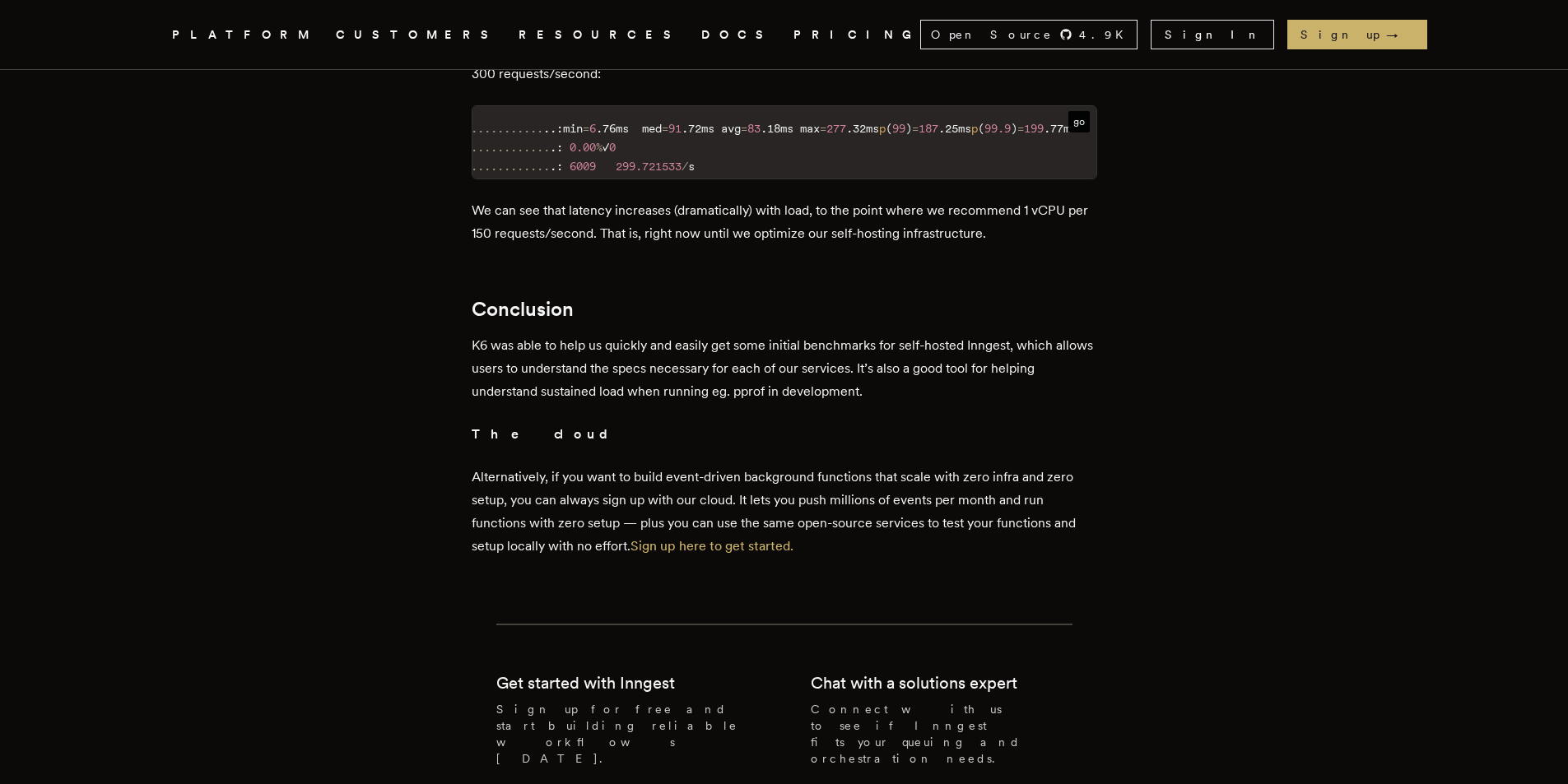
scroll to position [3470, 0]
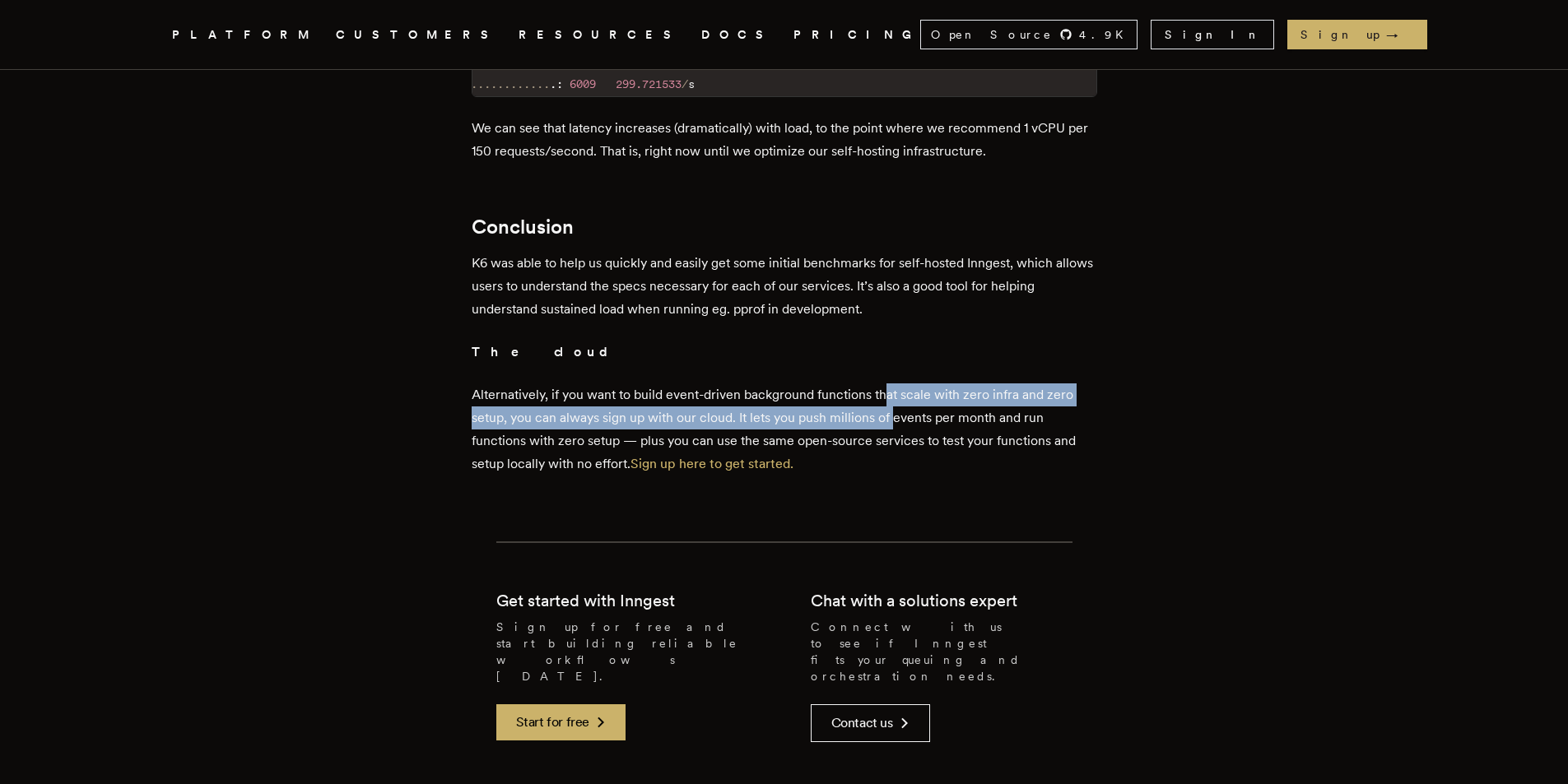
drag, startPoint x: 893, startPoint y: 413, endPoint x: 896, endPoint y: 427, distance: 14.3
click at [896, 427] on p "Alternatively, if you want to build event-driven background functions that scal…" at bounding box center [784, 429] width 626 height 92
drag, startPoint x: 902, startPoint y: 407, endPoint x: 901, endPoint y: 425, distance: 18.0
click at [901, 425] on p "Alternatively, if you want to build event-driven background functions that scal…" at bounding box center [784, 429] width 626 height 92
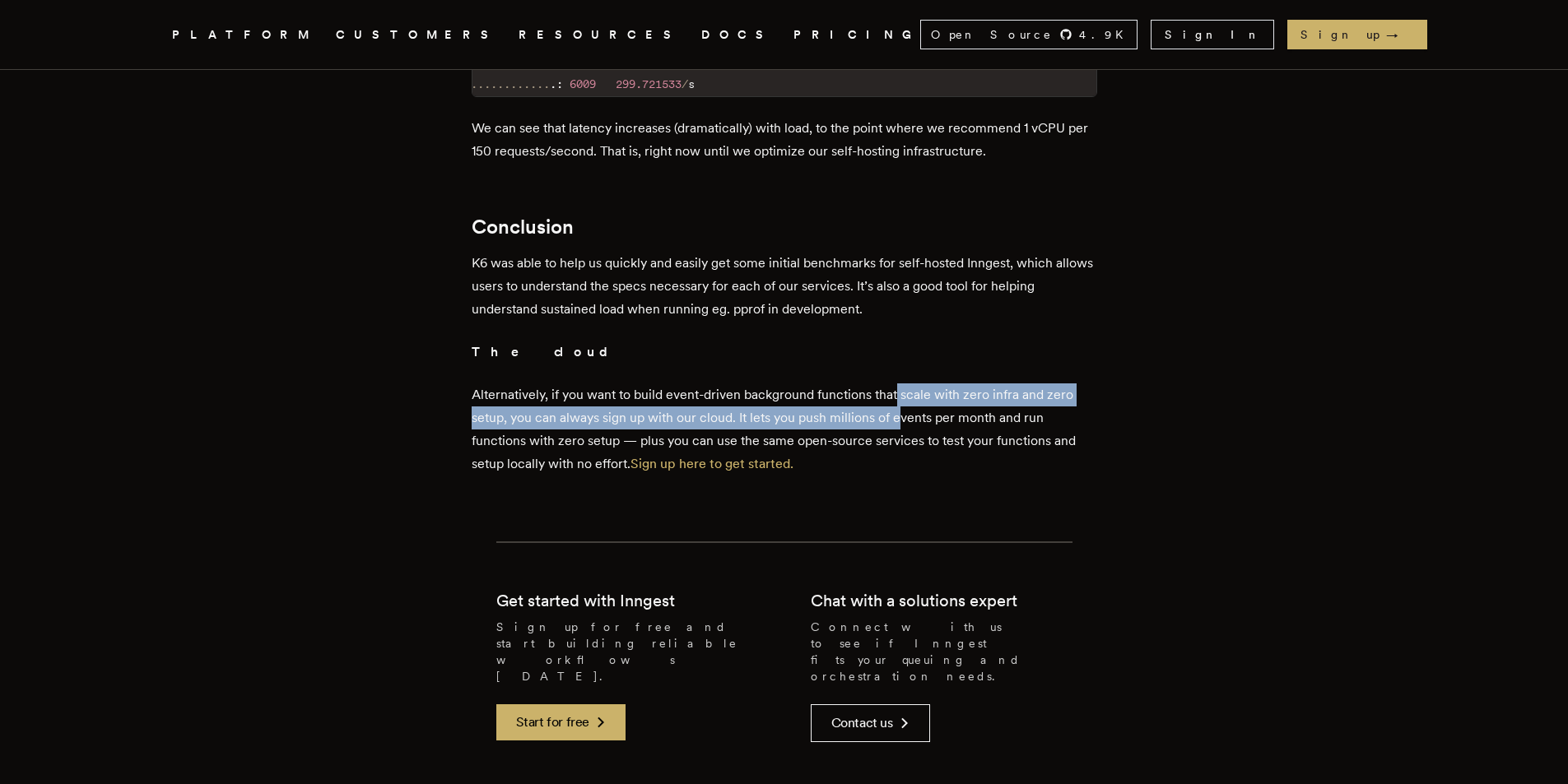
click at [901, 425] on p "Alternatively, if you want to build event-driven background functions that scal…" at bounding box center [784, 429] width 626 height 92
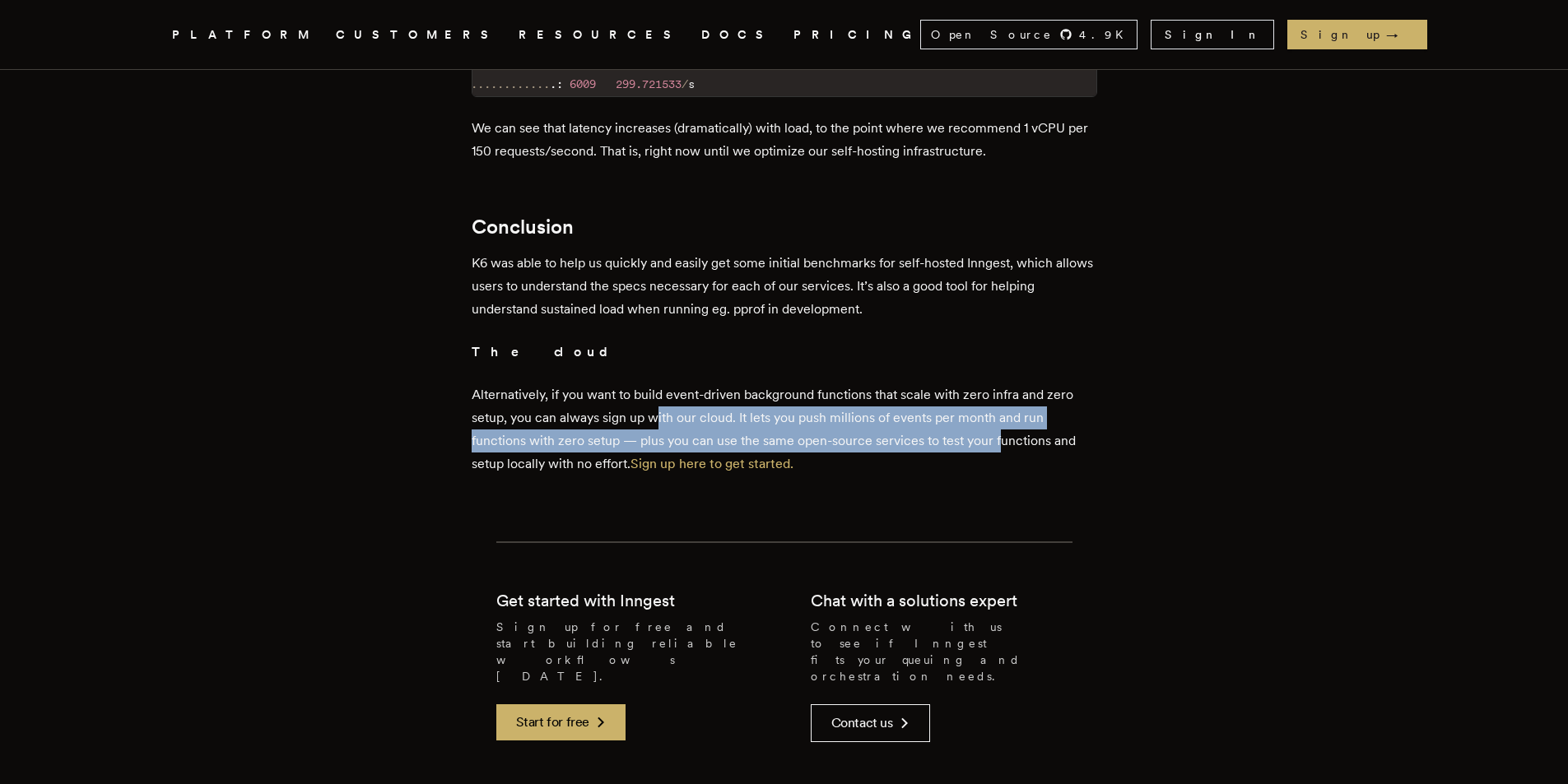
drag, startPoint x: 660, startPoint y: 430, endPoint x: 1005, endPoint y: 446, distance: 345.4
click at [1005, 446] on p "Alternatively, if you want to build event-driven background functions that scal…" at bounding box center [784, 429] width 626 height 92
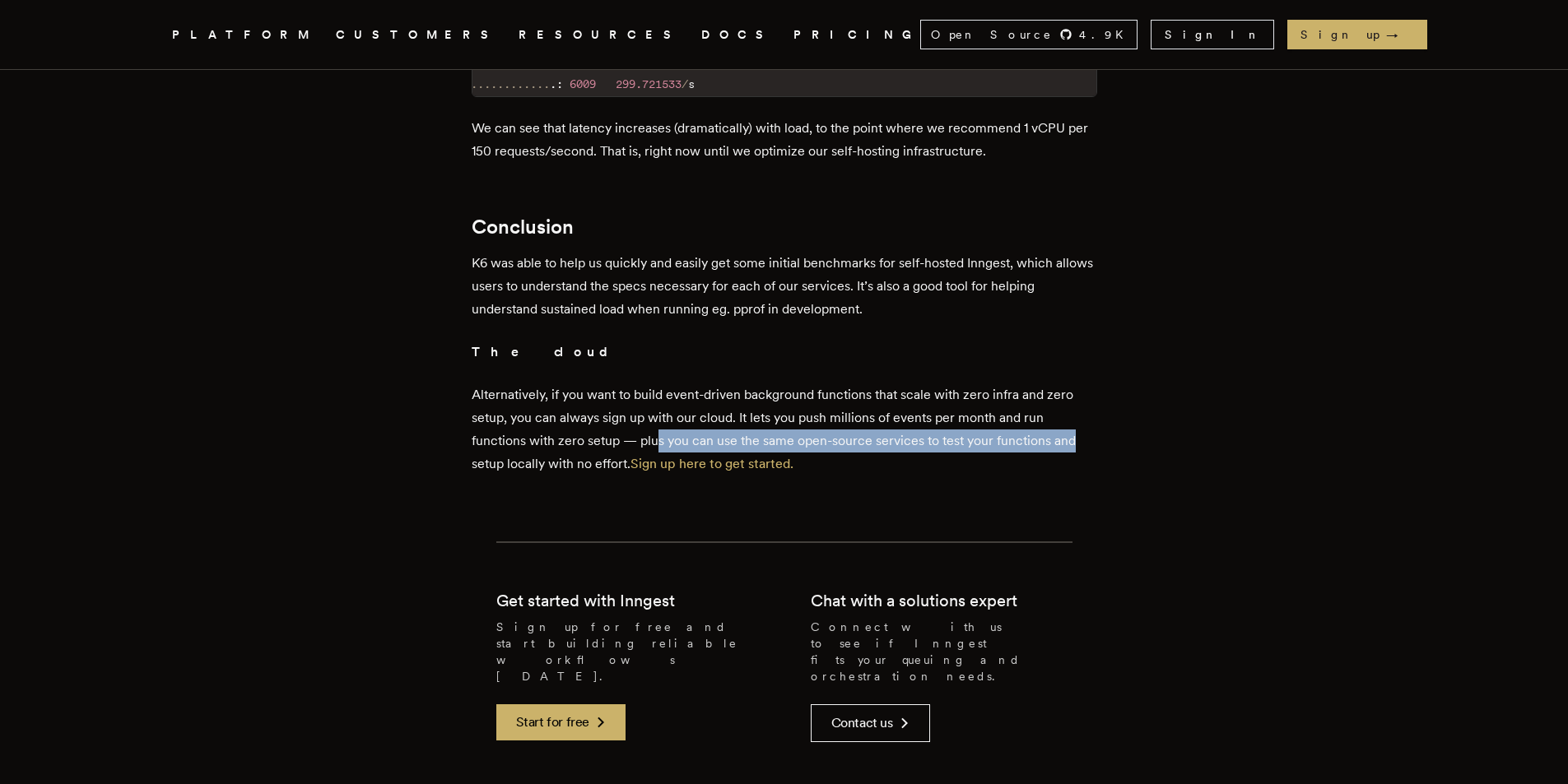
drag, startPoint x: 661, startPoint y: 451, endPoint x: 1101, endPoint y: 463, distance: 440.2
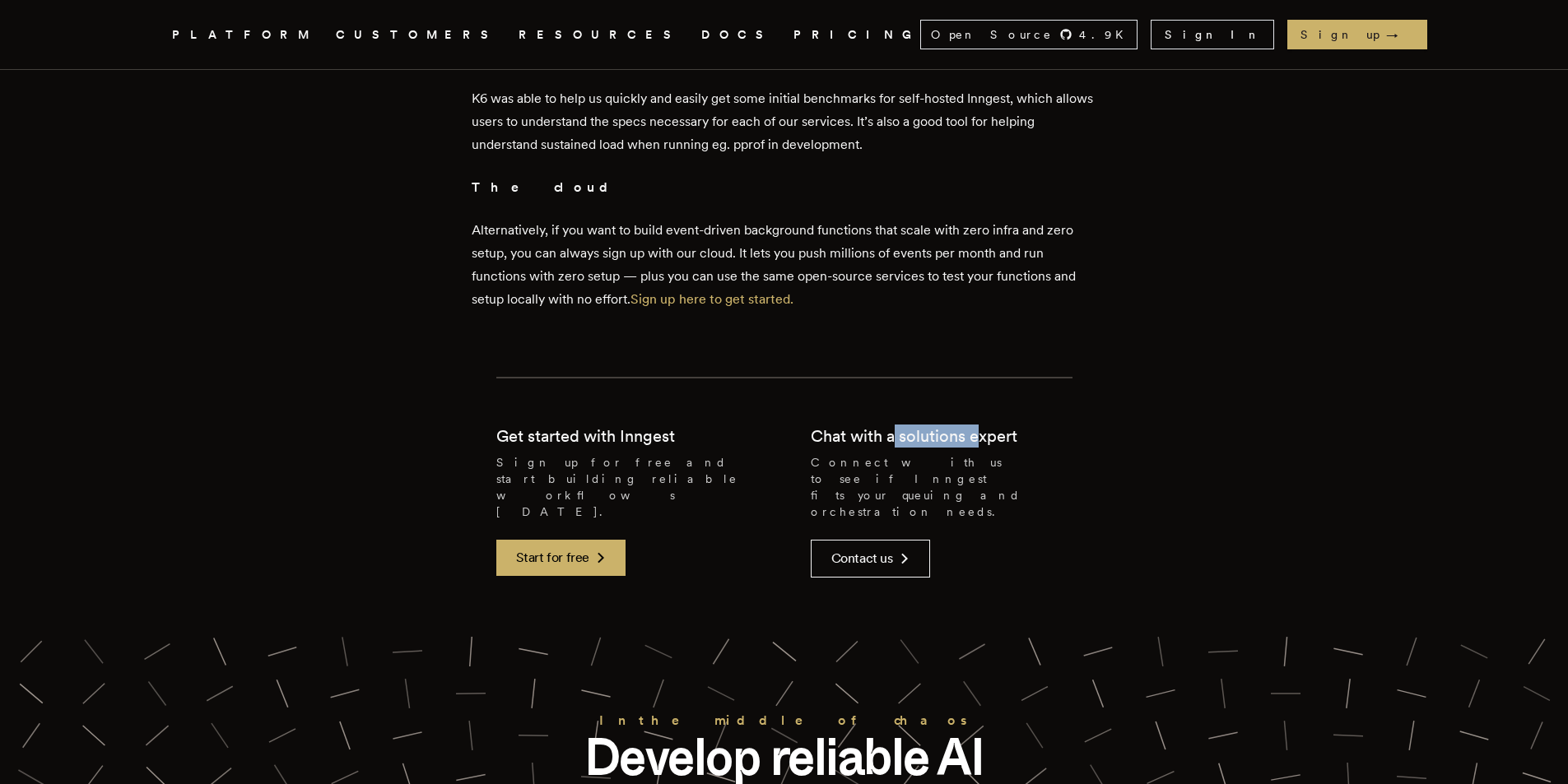
drag, startPoint x: 895, startPoint y: 456, endPoint x: 981, endPoint y: 449, distance: 86.3
click at [981, 448] on h2 "Chat with a solutions expert" at bounding box center [913, 436] width 207 height 23
drag, startPoint x: 578, startPoint y: 456, endPoint x: 635, endPoint y: 456, distance: 57.0
click at [635, 448] on h2 "Get started with Inngest" at bounding box center [585, 436] width 179 height 23
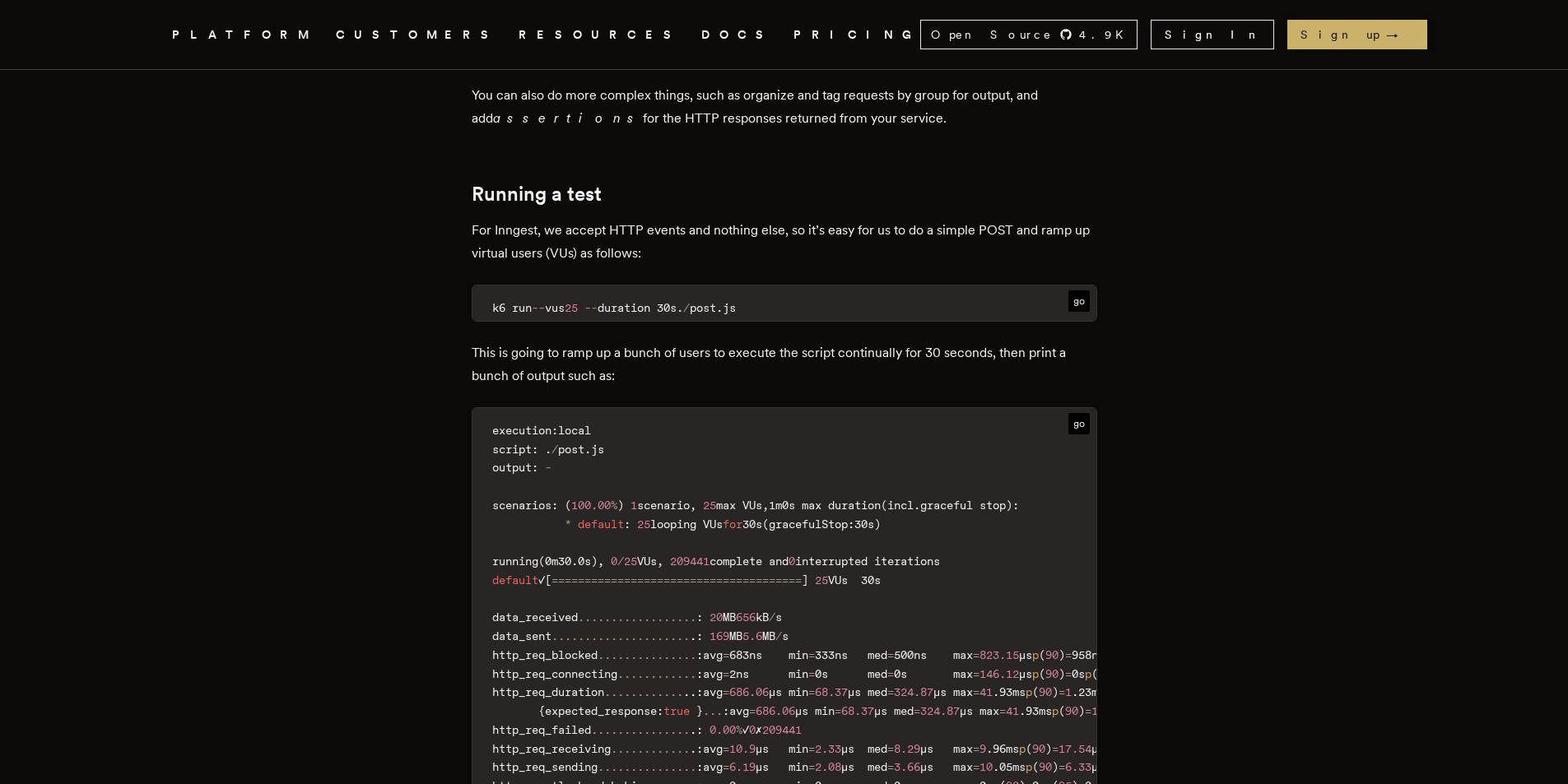
scroll to position [1496, 0]
